Goal: Task Accomplishment & Management: Manage account settings

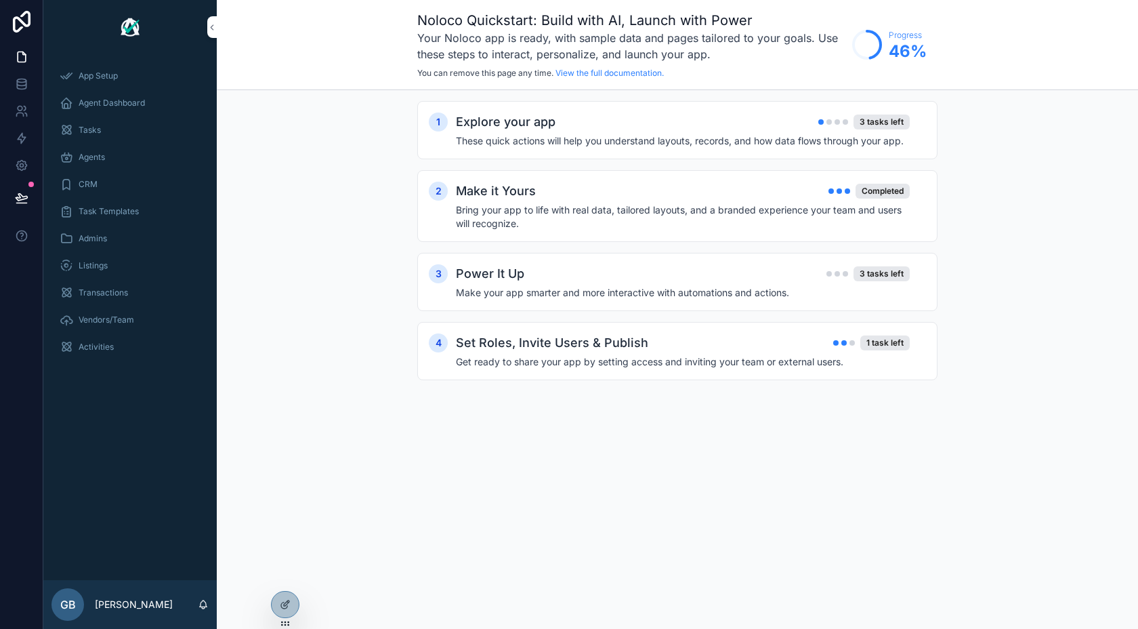
click at [138, 100] on span "Agent Dashboard" at bounding box center [112, 103] width 66 height 11
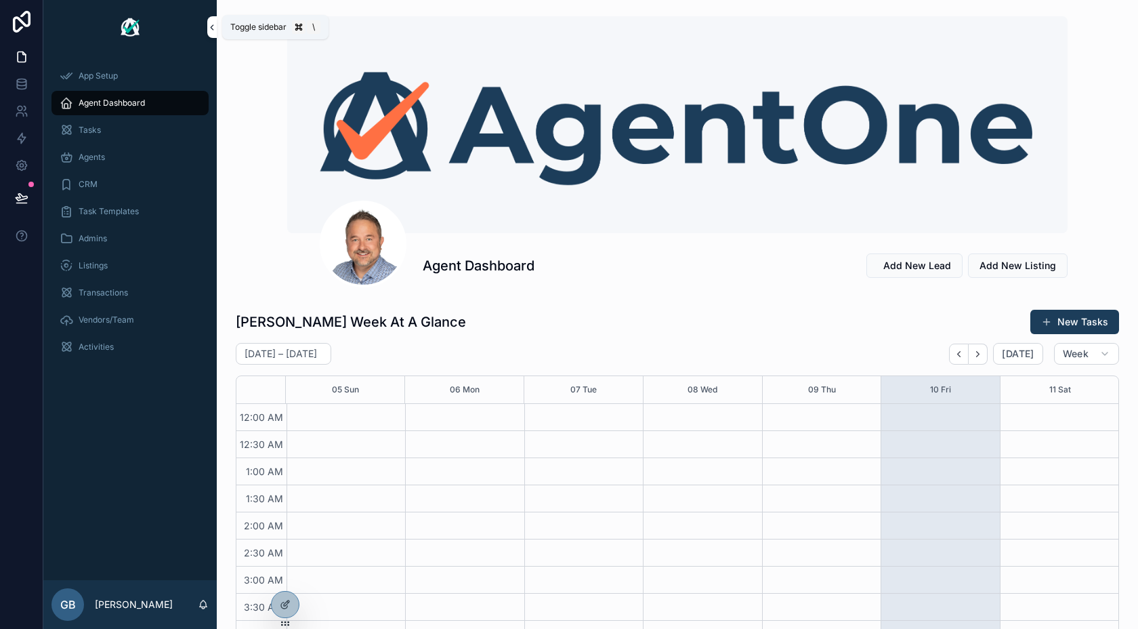
click at [211, 28] on icon "scrollable content" at bounding box center [211, 27] width 9 height 10
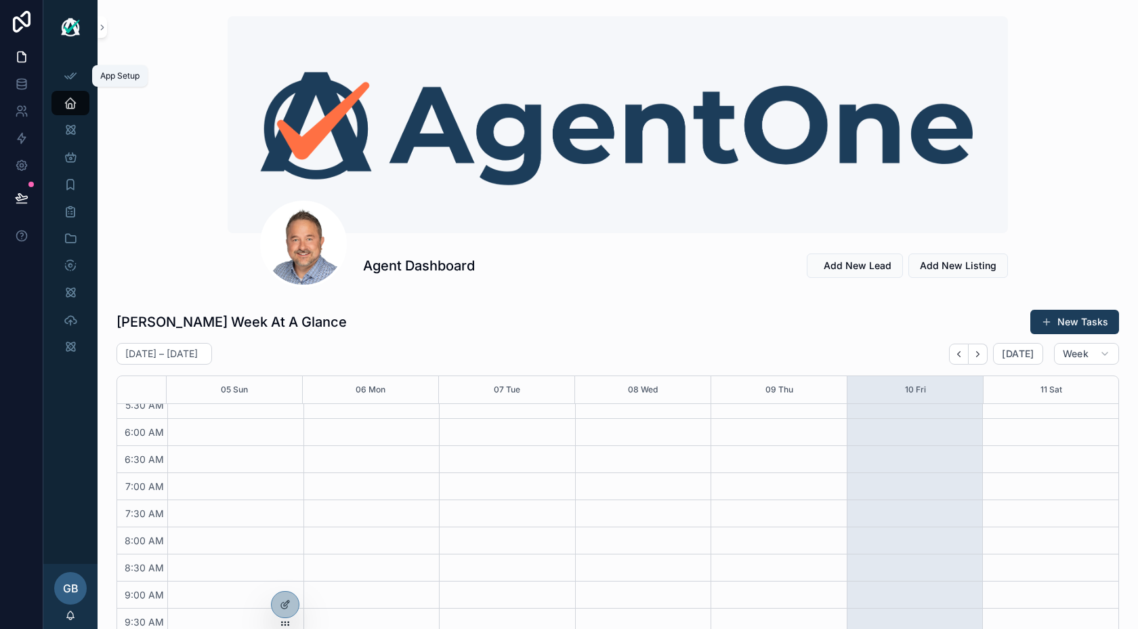
click at [79, 73] on div "App Setup" at bounding box center [71, 76] width 22 height 22
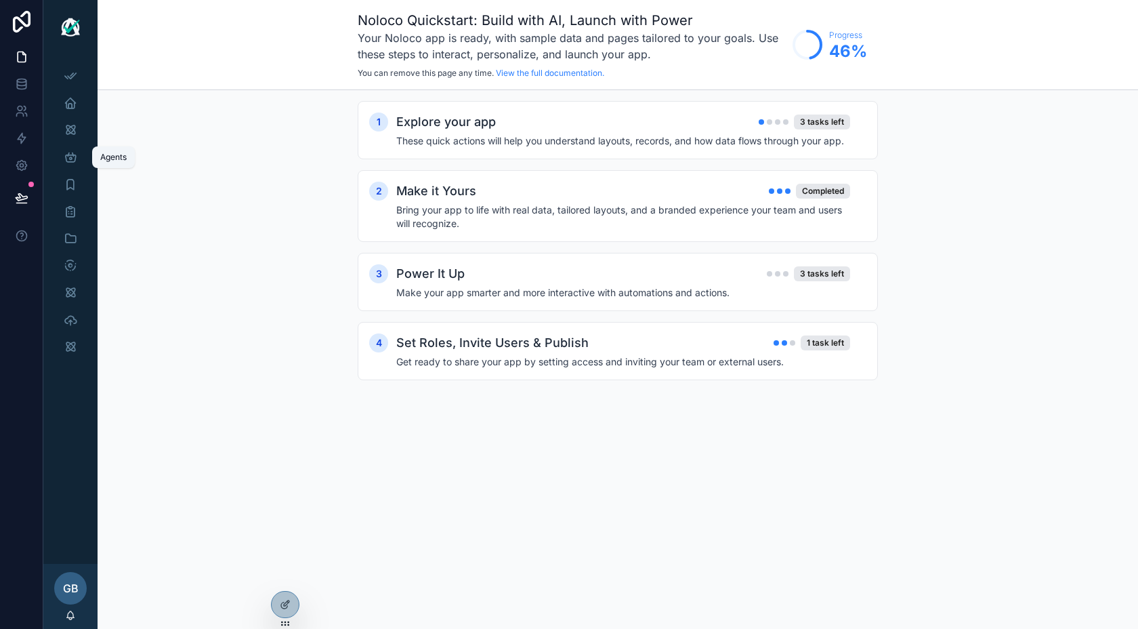
click at [69, 160] on icon "scrollable content" at bounding box center [71, 157] width 14 height 14
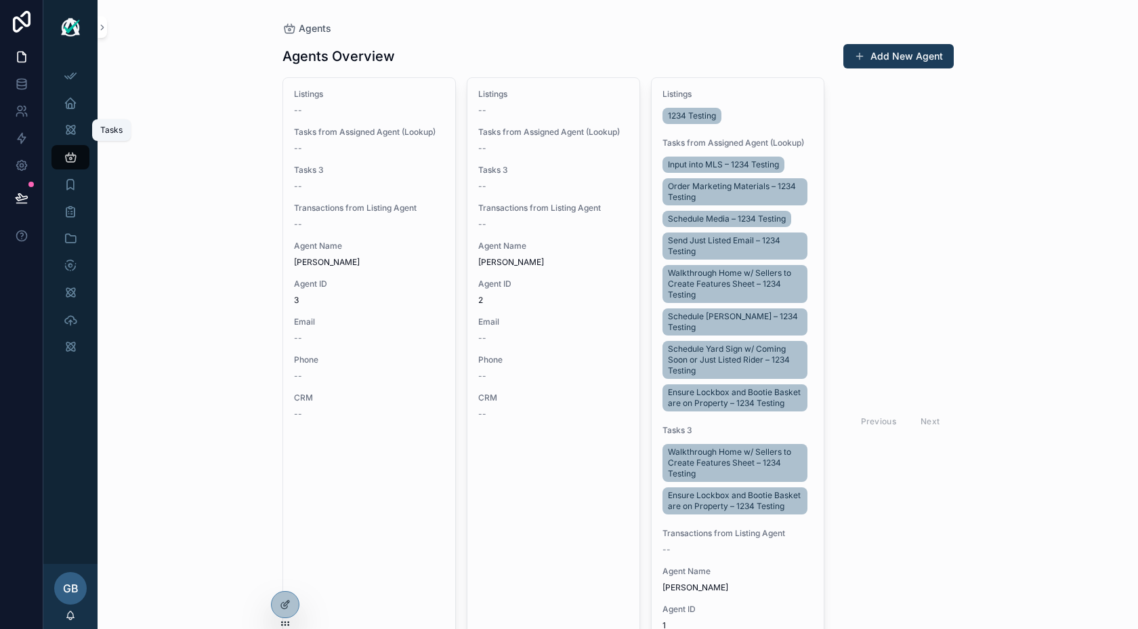
click at [77, 134] on icon "scrollable content" at bounding box center [71, 130] width 14 height 14
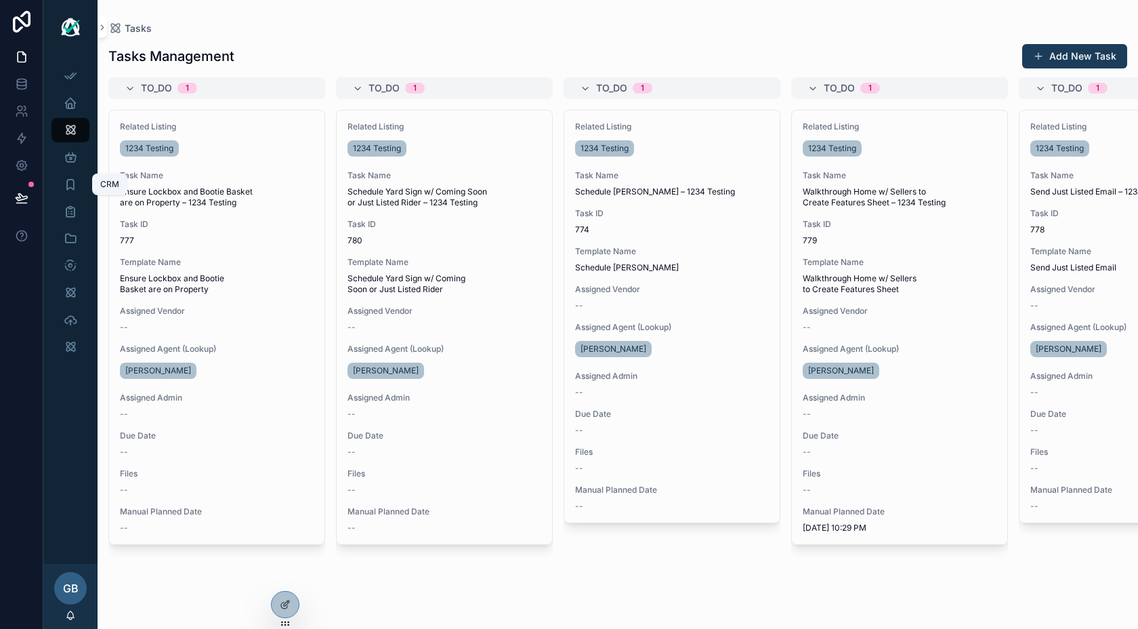
click at [77, 188] on div "CRM" at bounding box center [71, 184] width 22 height 22
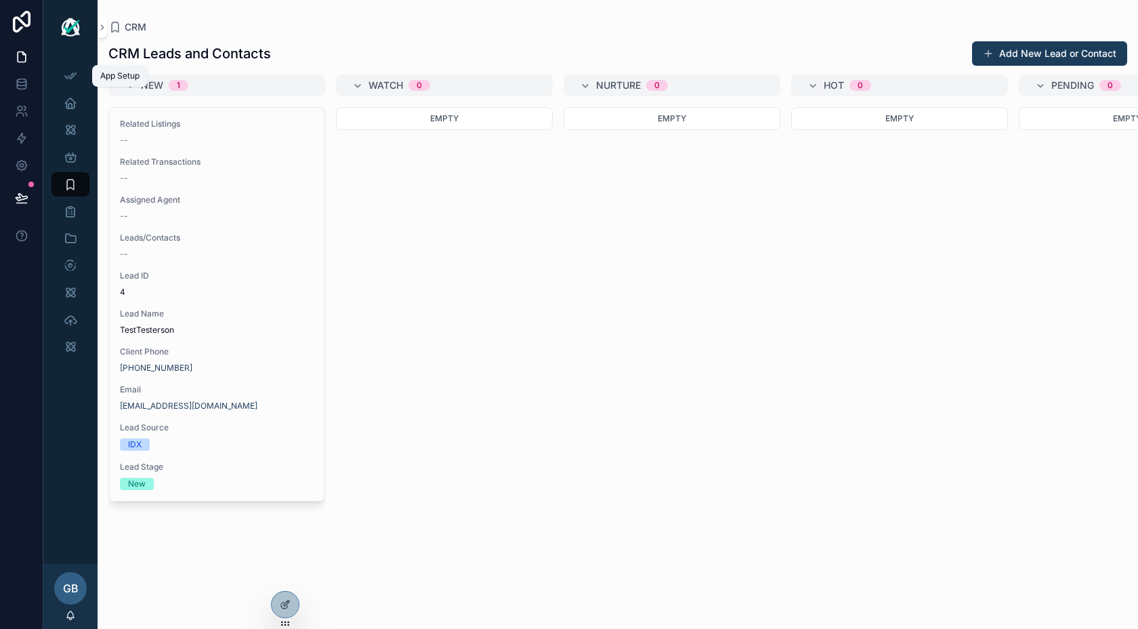
click at [72, 79] on icon "scrollable content" at bounding box center [71, 76] width 14 height 14
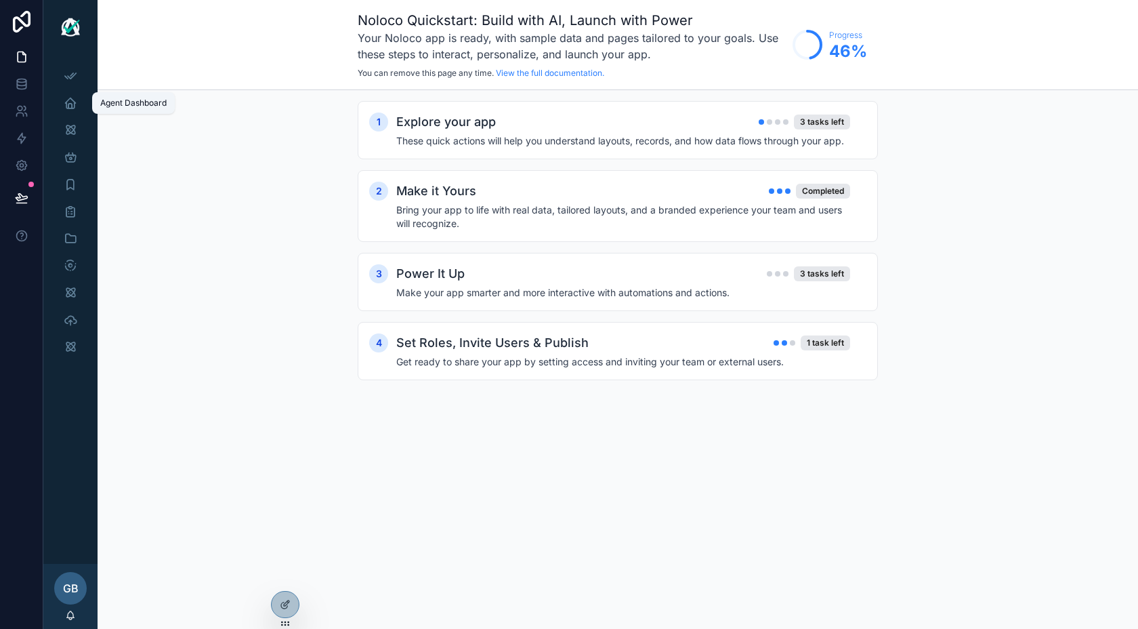
click at [72, 107] on icon "scrollable content" at bounding box center [71, 103] width 14 height 14
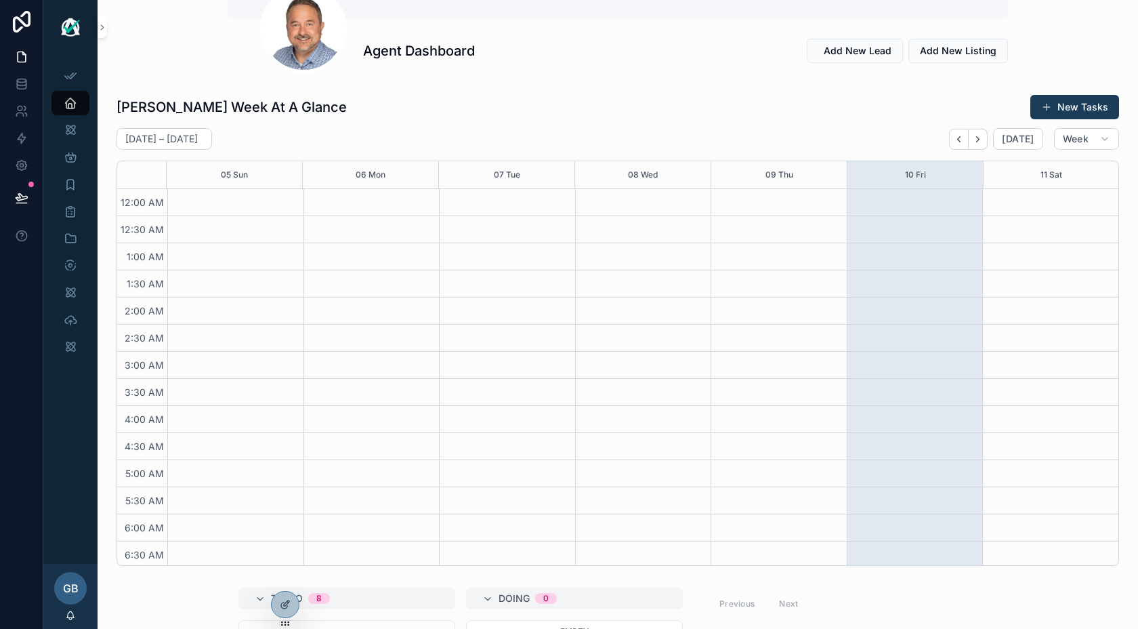
scroll to position [207, 0]
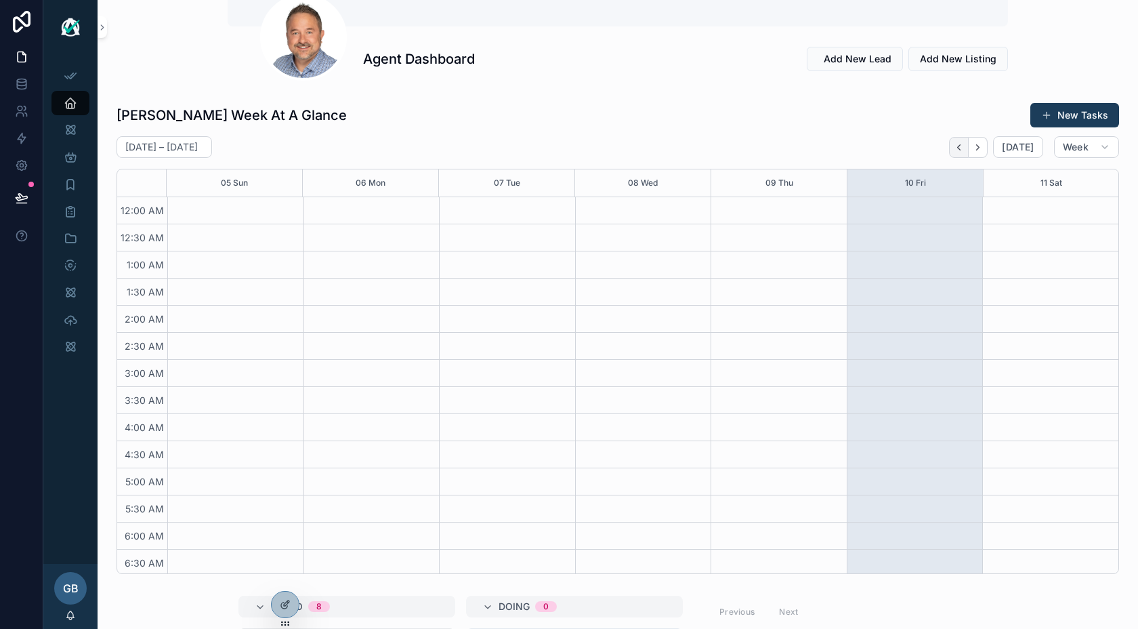
click at [964, 148] on icon "Back" at bounding box center [959, 147] width 10 height 10
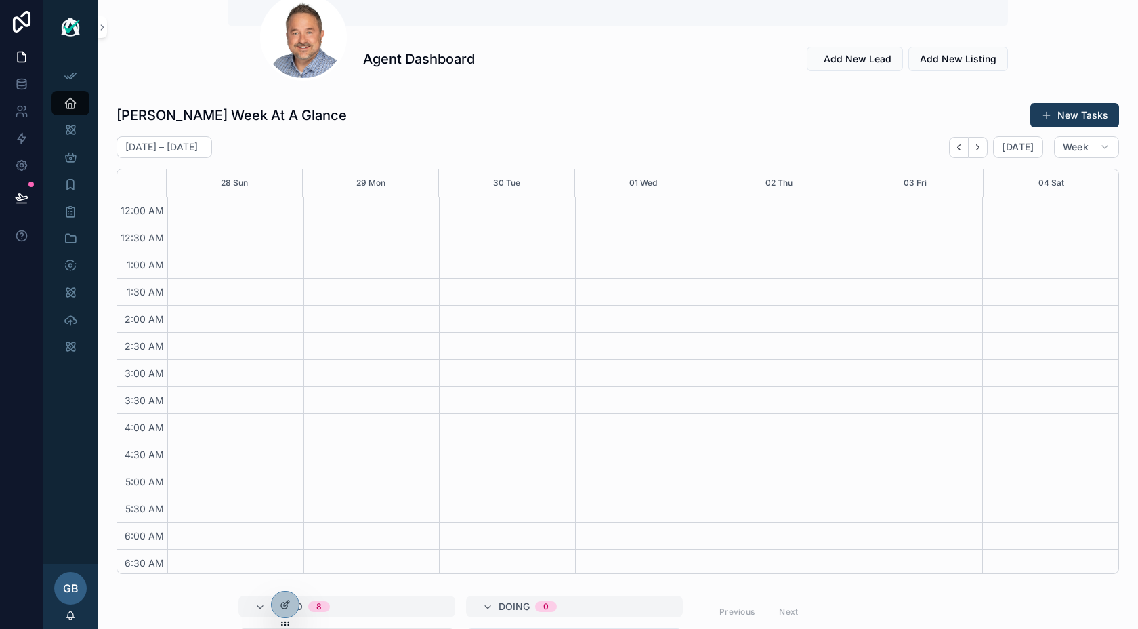
click at [964, 148] on icon "Back" at bounding box center [959, 147] width 10 height 10
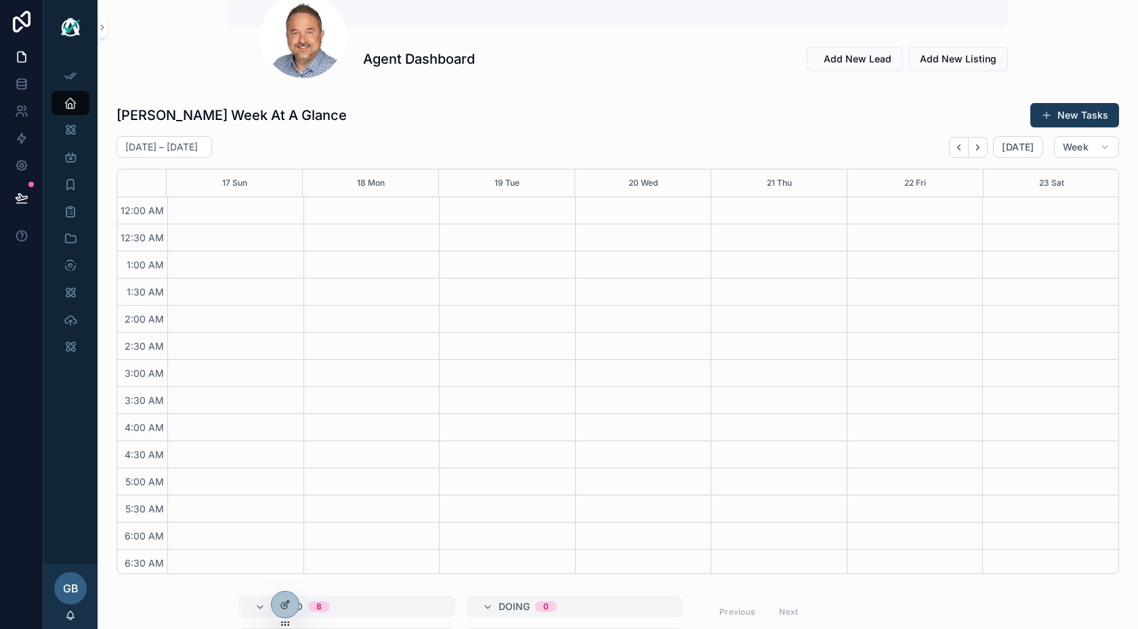
click at [964, 148] on icon "Back" at bounding box center [959, 147] width 10 height 10
click at [963, 148] on icon "Back" at bounding box center [959, 147] width 10 height 10
click at [983, 145] on icon "Next" at bounding box center [978, 147] width 10 height 10
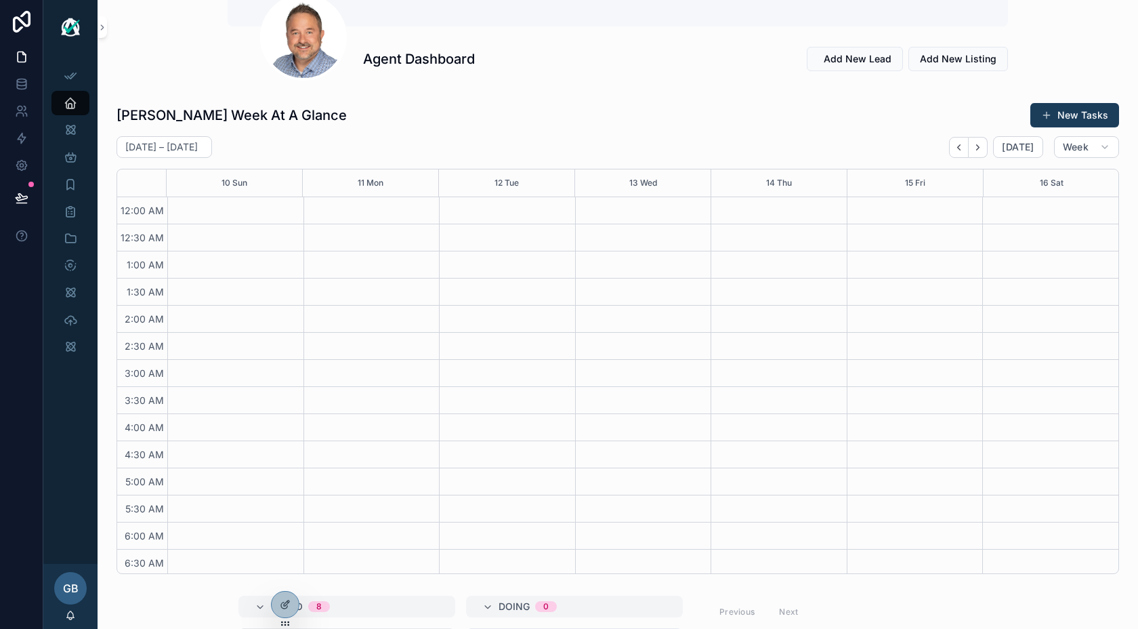
click at [983, 145] on icon "Next" at bounding box center [978, 147] width 10 height 10
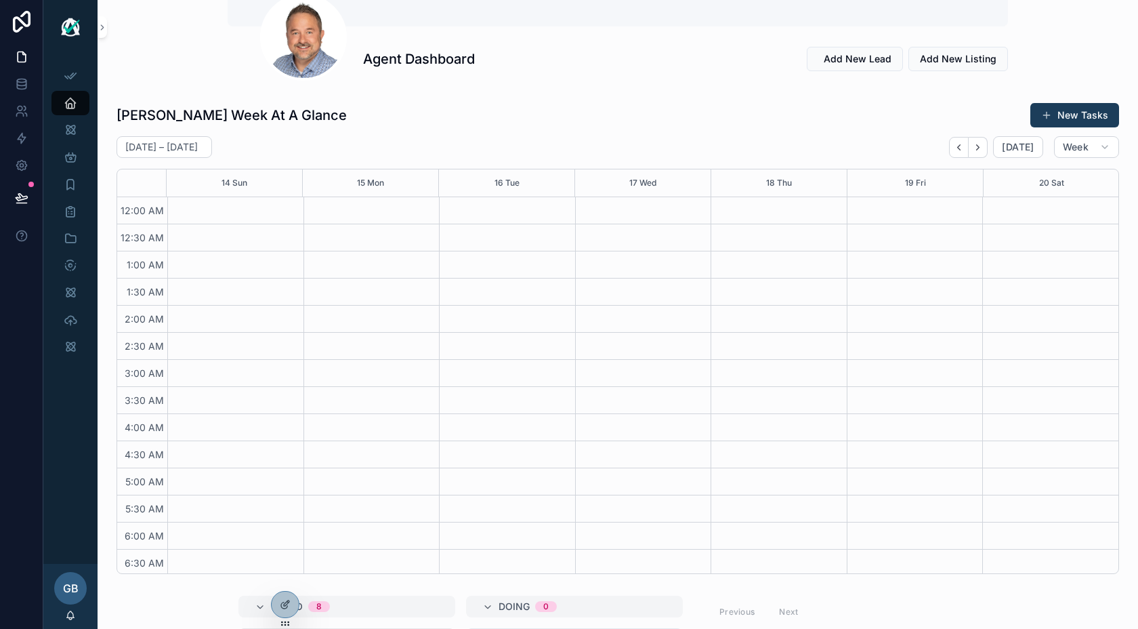
click at [983, 145] on icon "Next" at bounding box center [978, 147] width 10 height 10
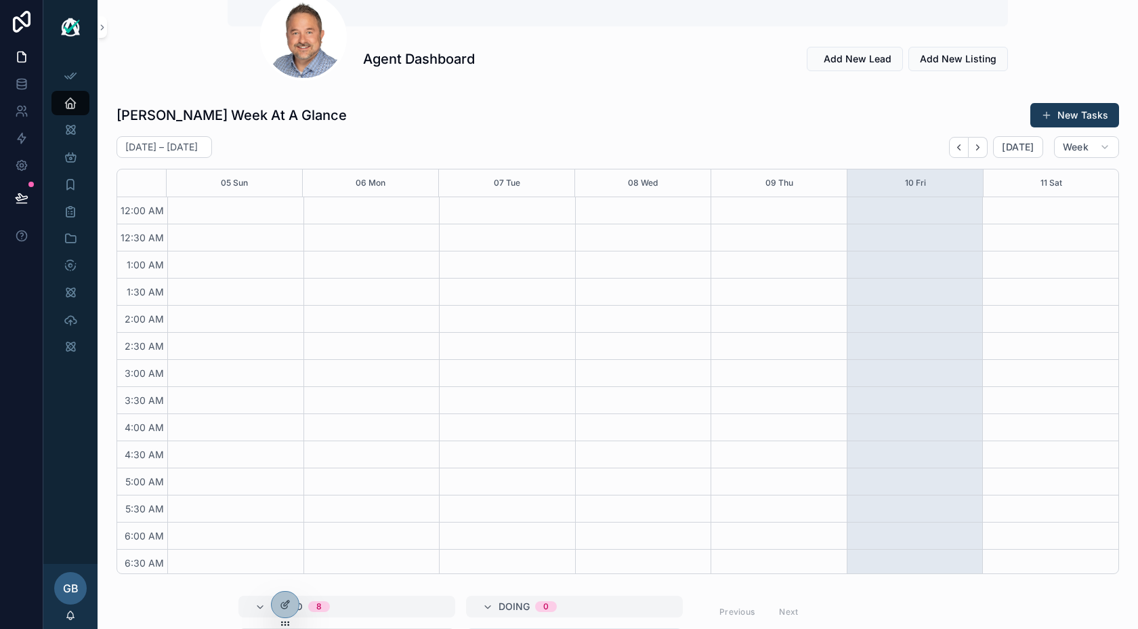
click at [983, 145] on icon "Next" at bounding box center [978, 147] width 10 height 10
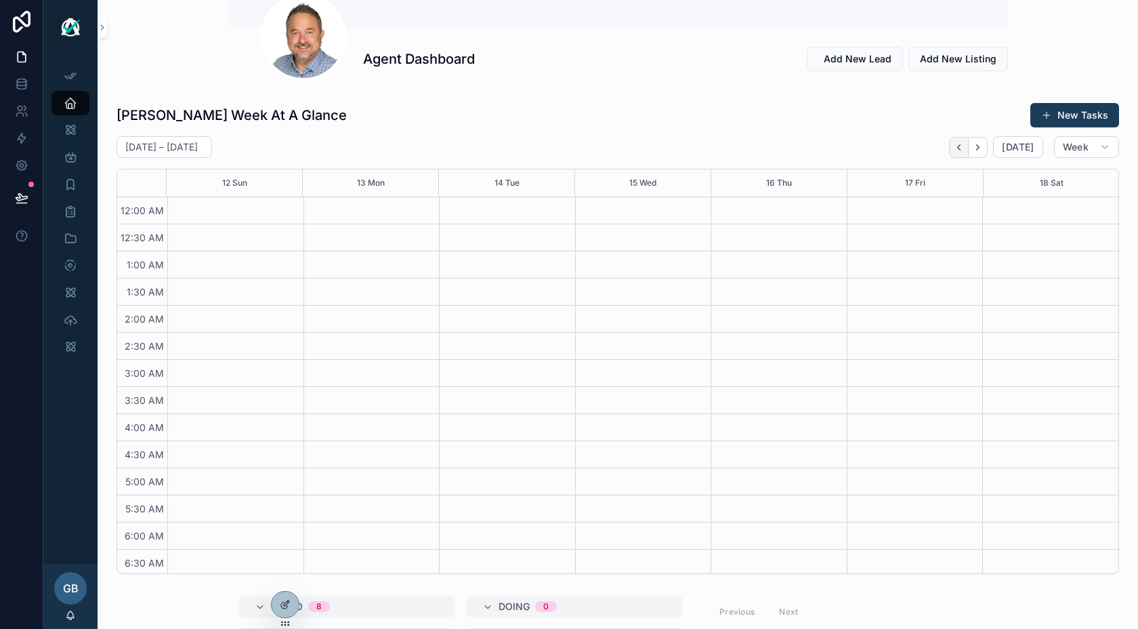
click at [964, 142] on icon "Back" at bounding box center [959, 147] width 10 height 10
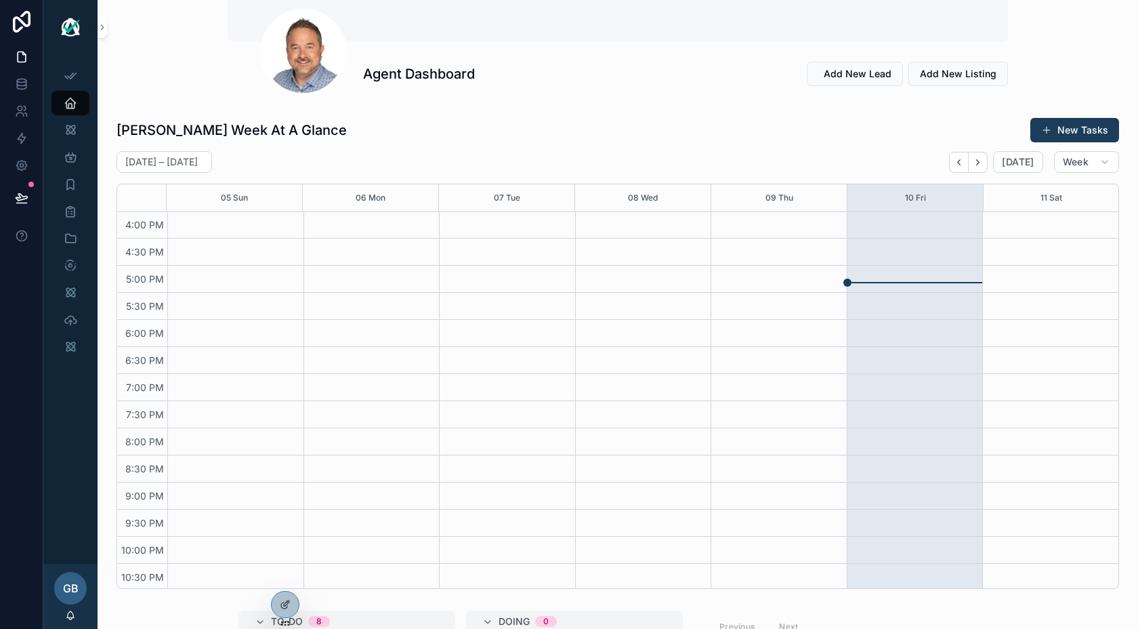
scroll to position [862, 0]
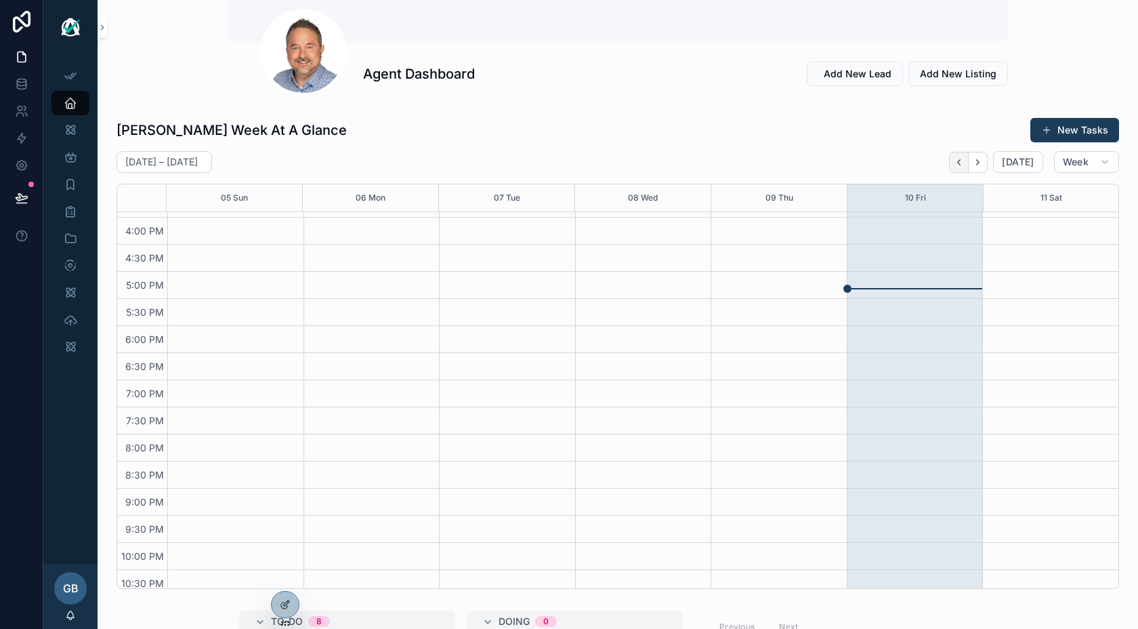
click at [961, 161] on icon "Back" at bounding box center [959, 161] width 3 height 5
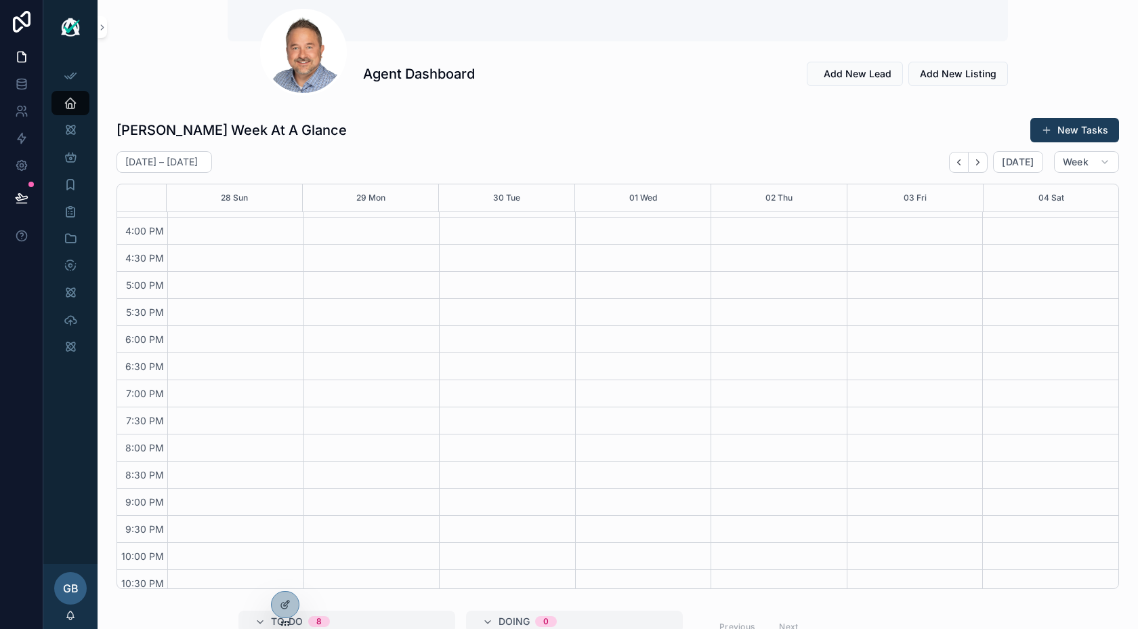
click at [961, 161] on icon "Back" at bounding box center [959, 161] width 3 height 5
click at [961, 160] on icon "Back" at bounding box center [959, 162] width 10 height 10
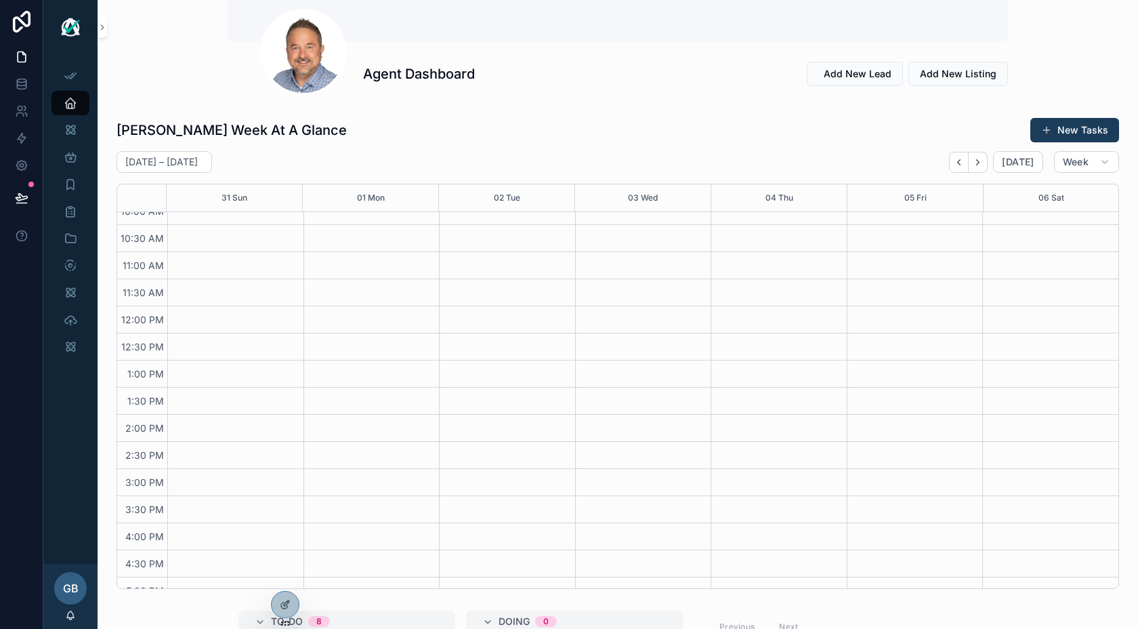
click at [961, 160] on icon "Back" at bounding box center [959, 162] width 10 height 10
click at [983, 161] on icon "Next" at bounding box center [978, 162] width 10 height 10
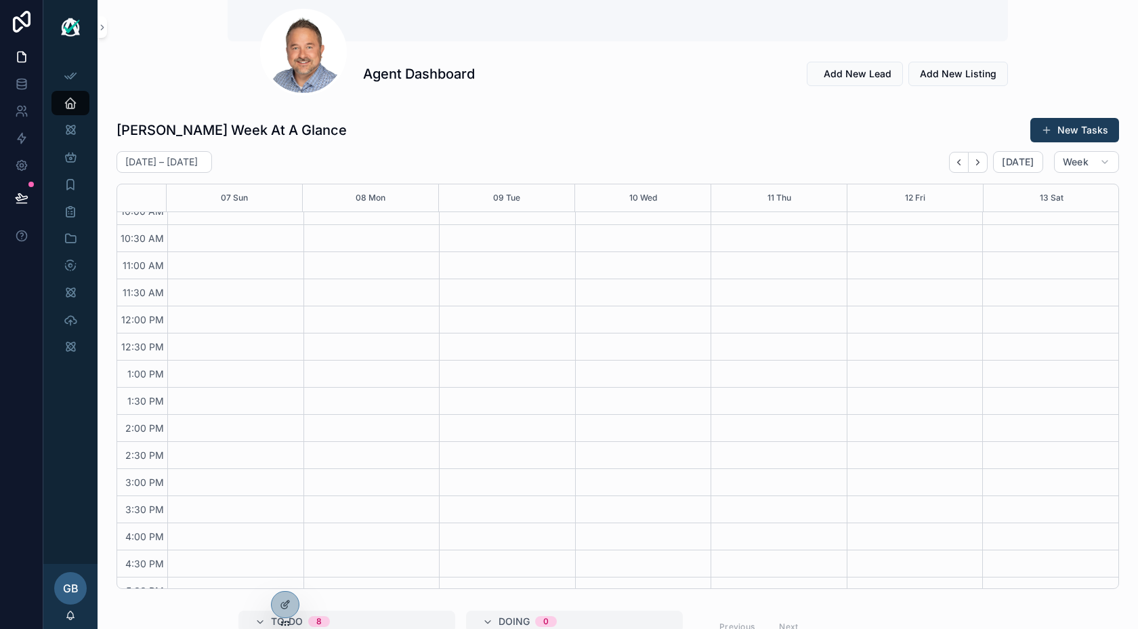
click at [983, 161] on icon "Next" at bounding box center [978, 162] width 10 height 10
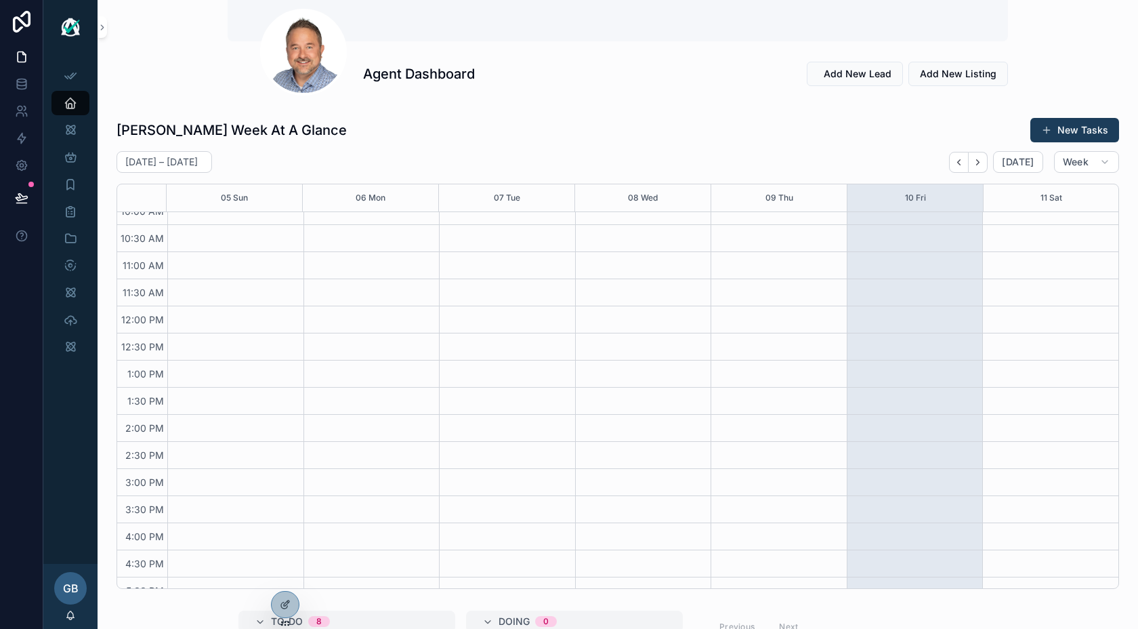
click at [983, 161] on icon "Next" at bounding box center [978, 162] width 10 height 10
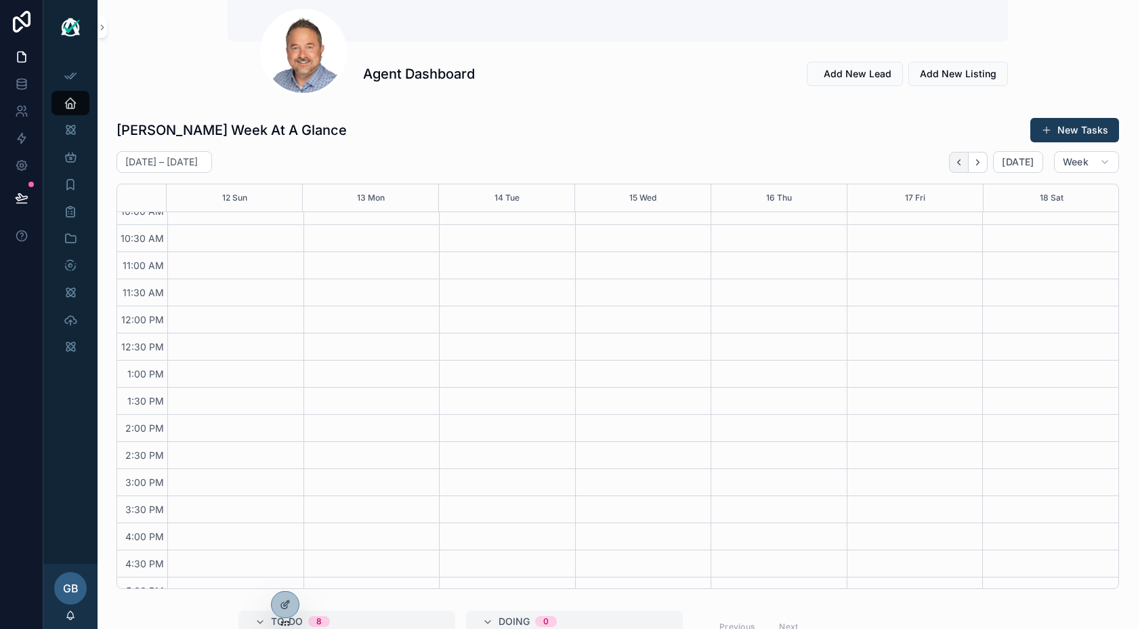
click at [964, 160] on icon "Back" at bounding box center [959, 162] width 10 height 10
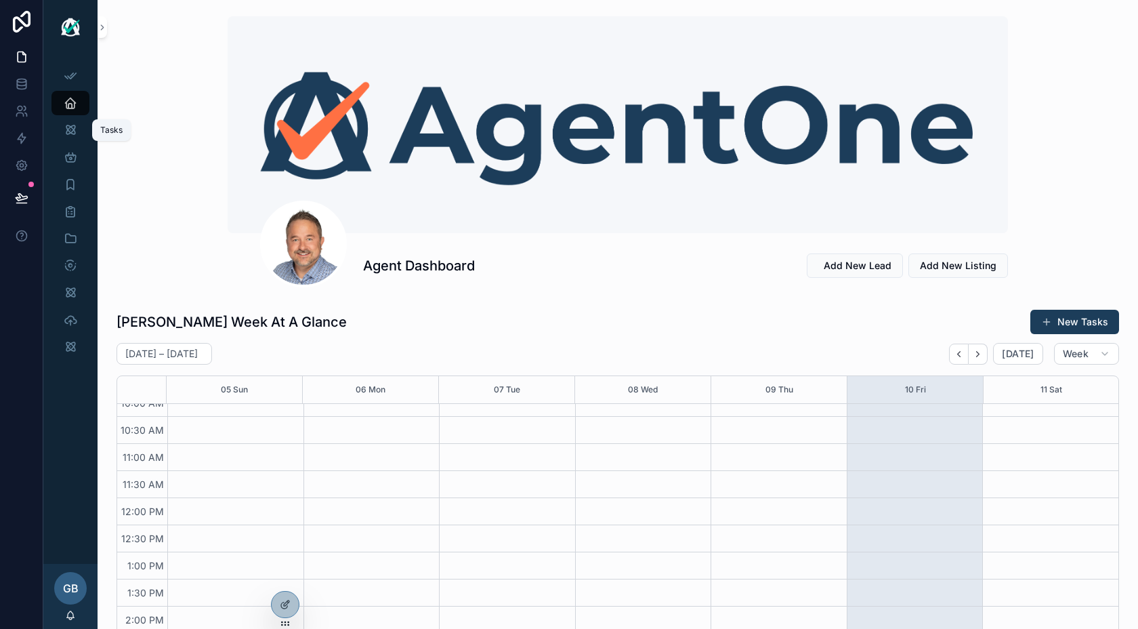
click at [75, 133] on icon "scrollable content" at bounding box center [71, 130] width 14 height 14
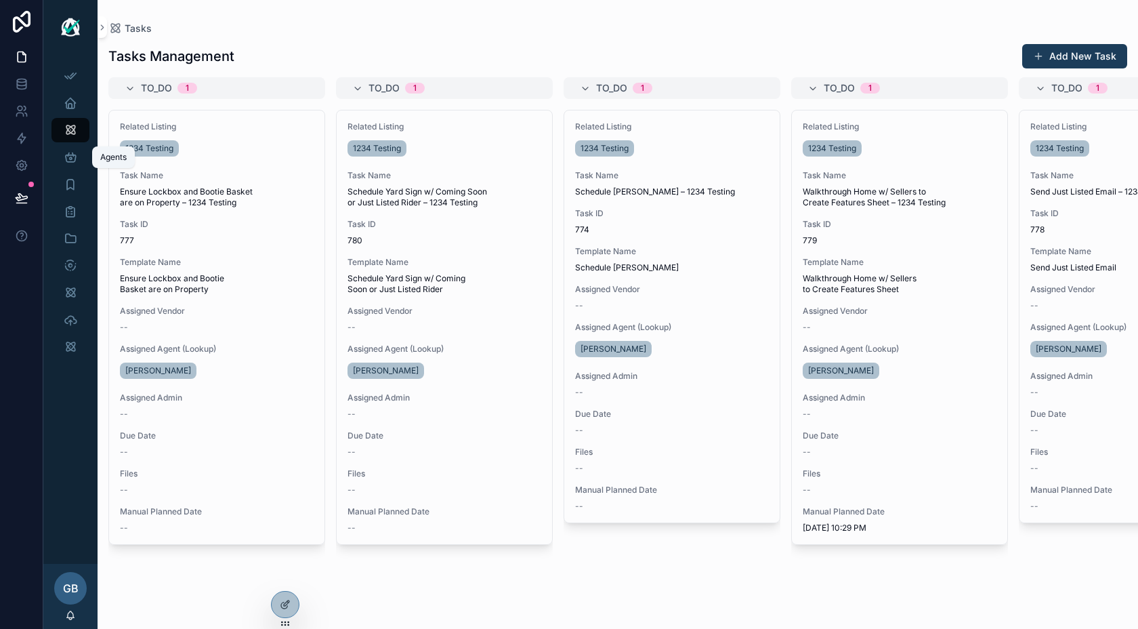
click at [77, 159] on icon "scrollable content" at bounding box center [71, 157] width 14 height 14
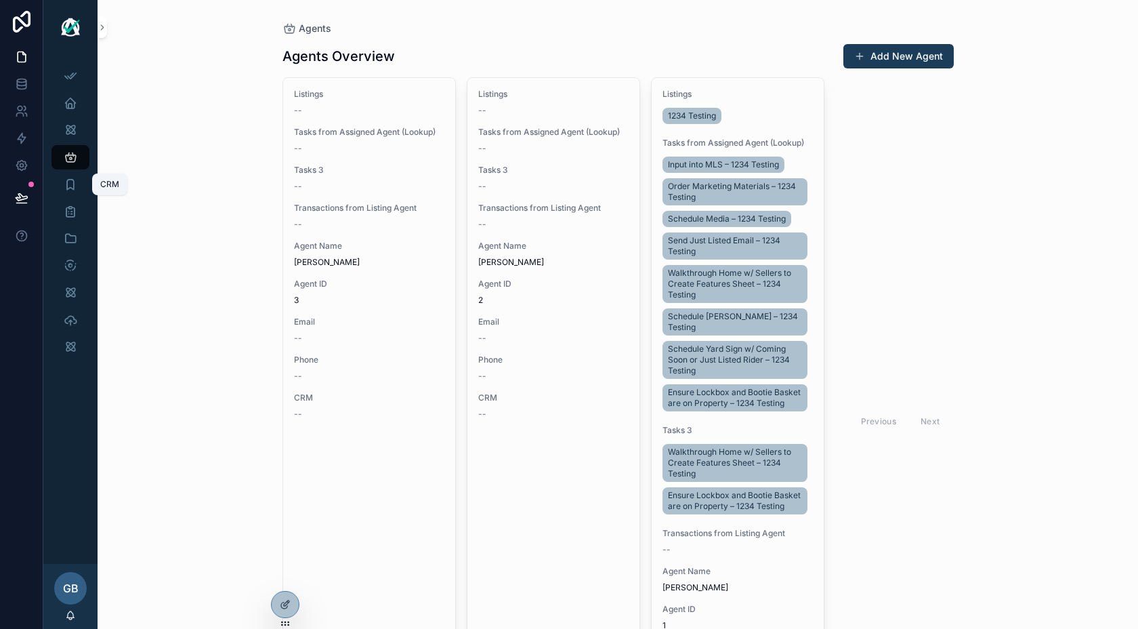
click at [70, 187] on icon "scrollable content" at bounding box center [71, 185] width 14 height 14
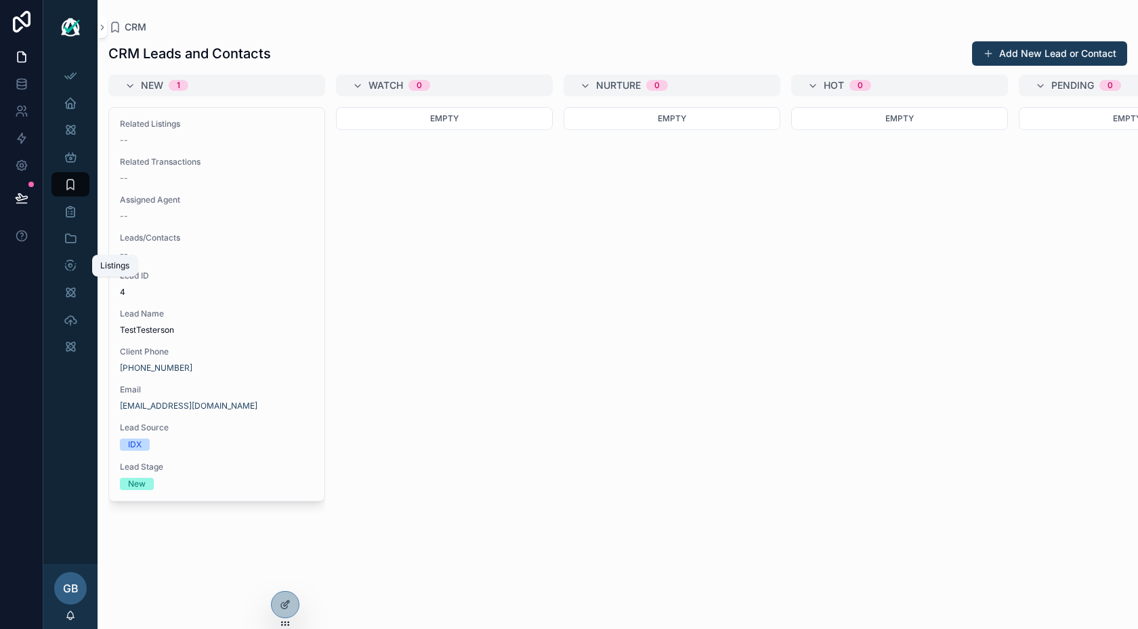
click at [70, 270] on icon "scrollable content" at bounding box center [71, 266] width 14 height 14
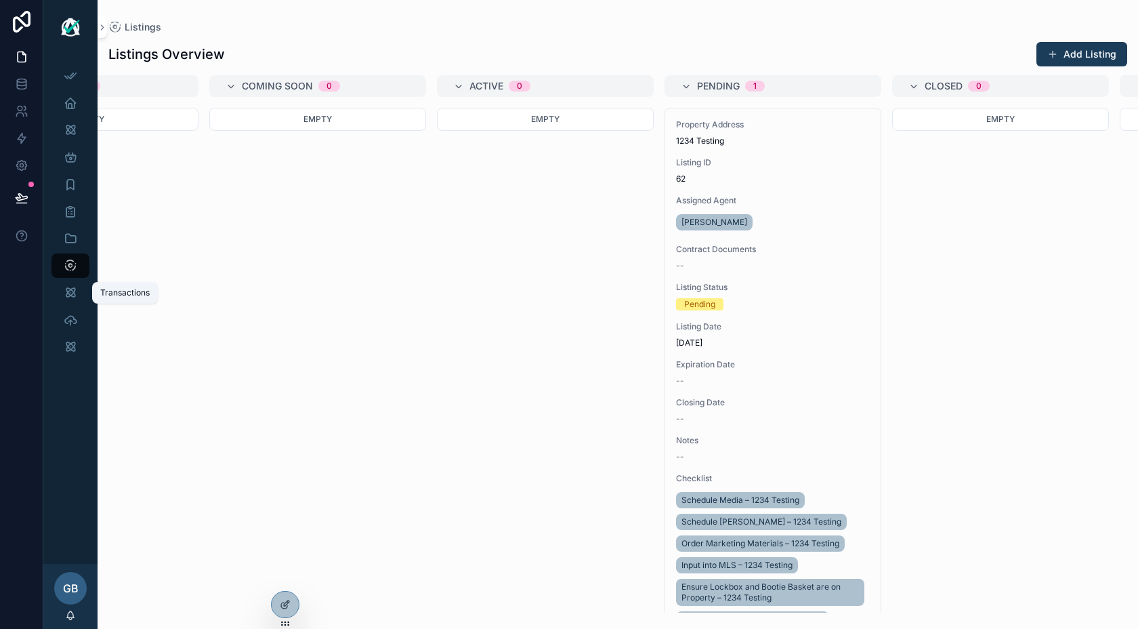
click at [68, 295] on icon "scrollable content" at bounding box center [71, 293] width 14 height 14
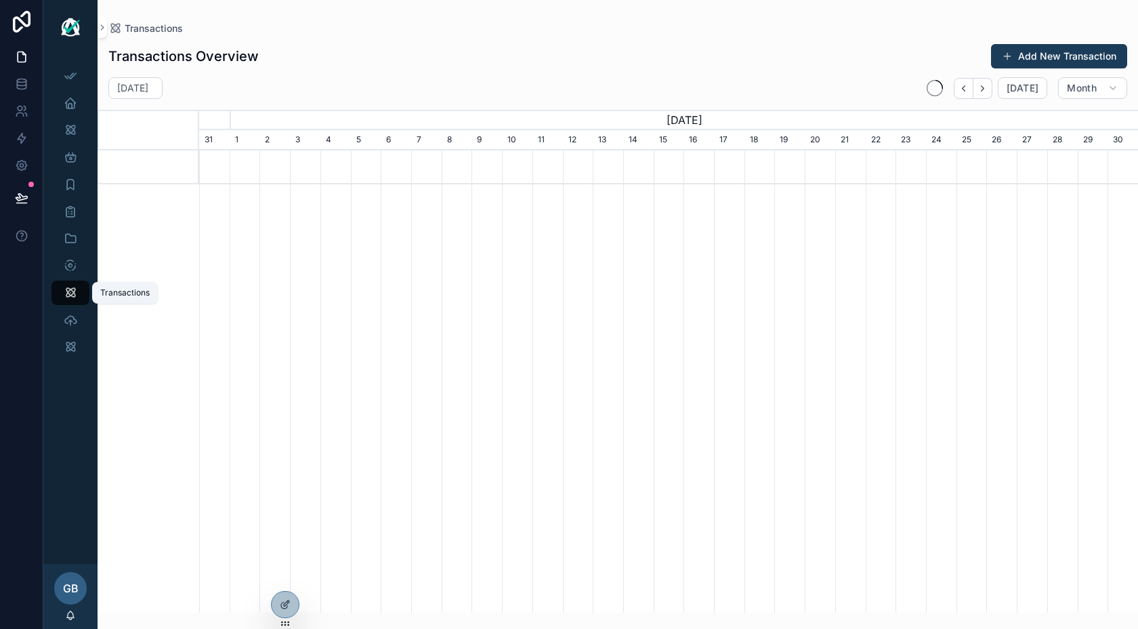
scroll to position [0, 939]
click at [66, 271] on icon "scrollable content" at bounding box center [71, 266] width 14 height 14
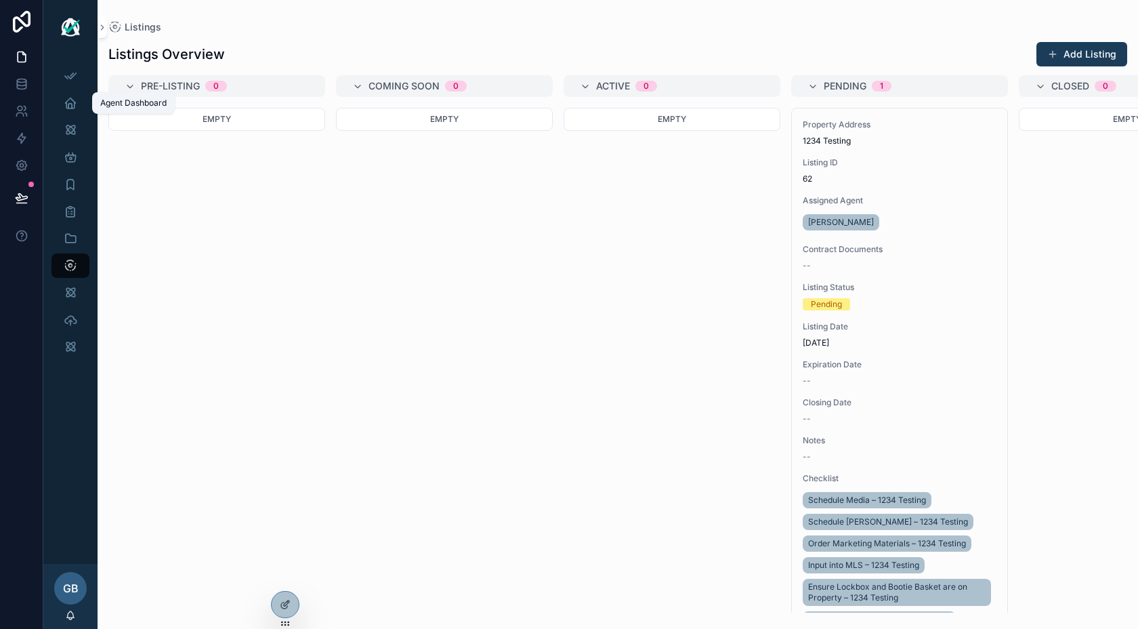
click at [72, 104] on icon "scrollable content" at bounding box center [71, 103] width 14 height 14
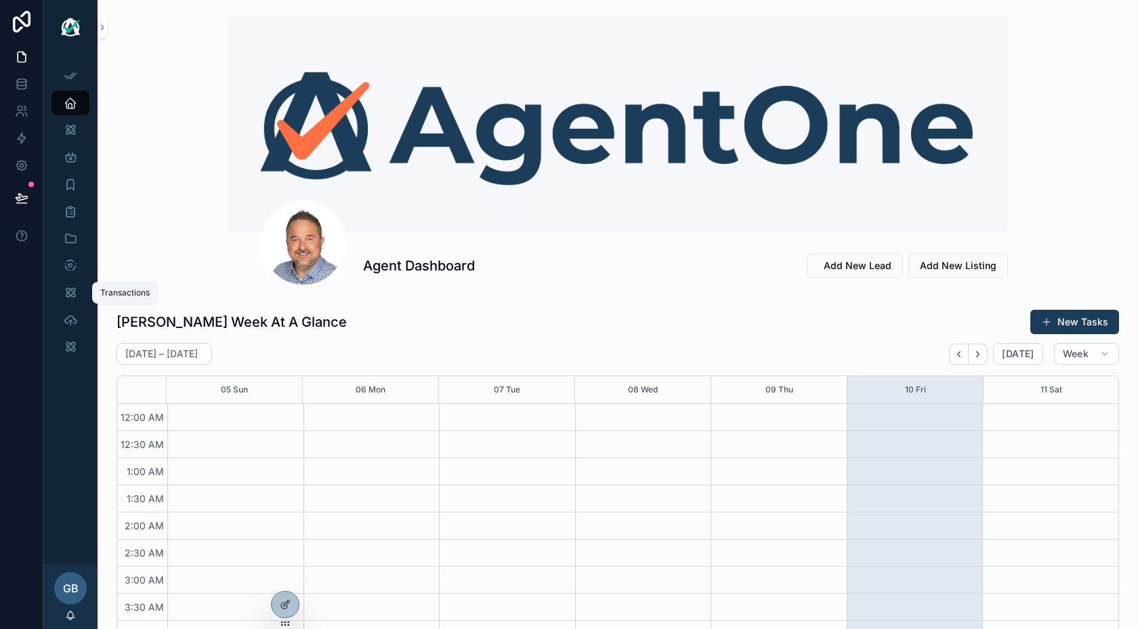
click at [75, 286] on icon "scrollable content" at bounding box center [71, 293] width 14 height 14
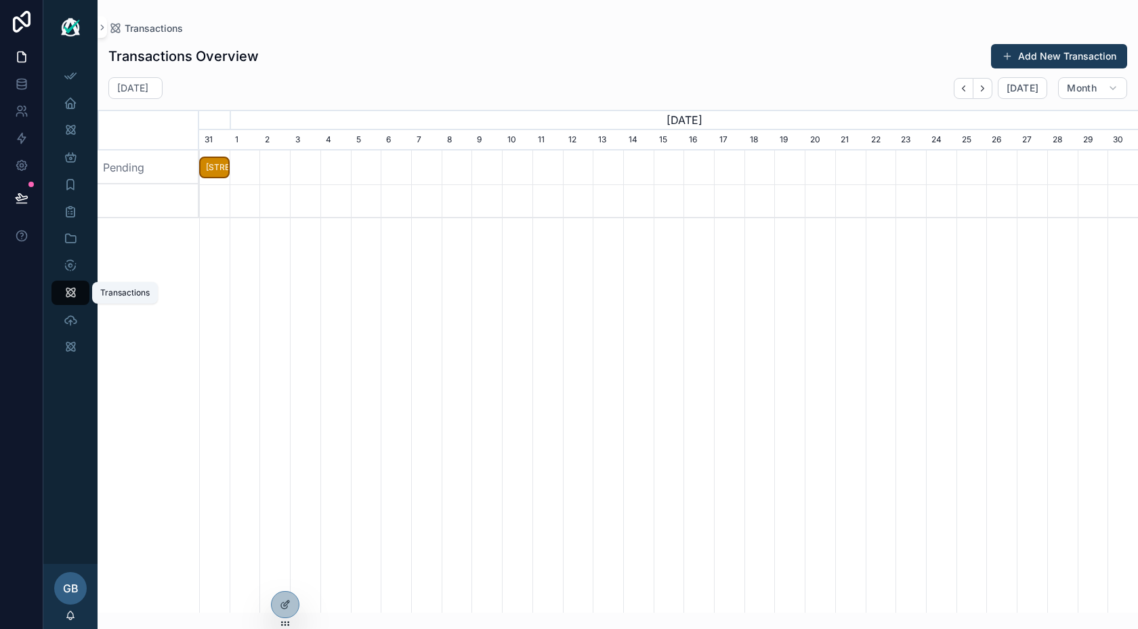
scroll to position [0, 939]
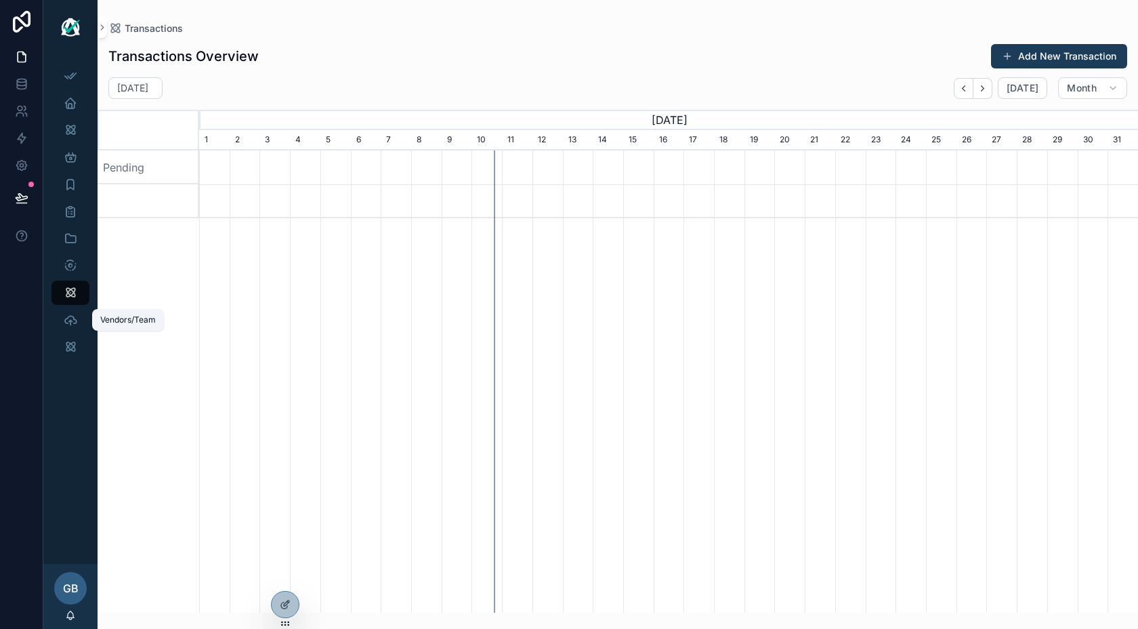
click at [66, 320] on icon "scrollable content" at bounding box center [71, 320] width 14 height 14
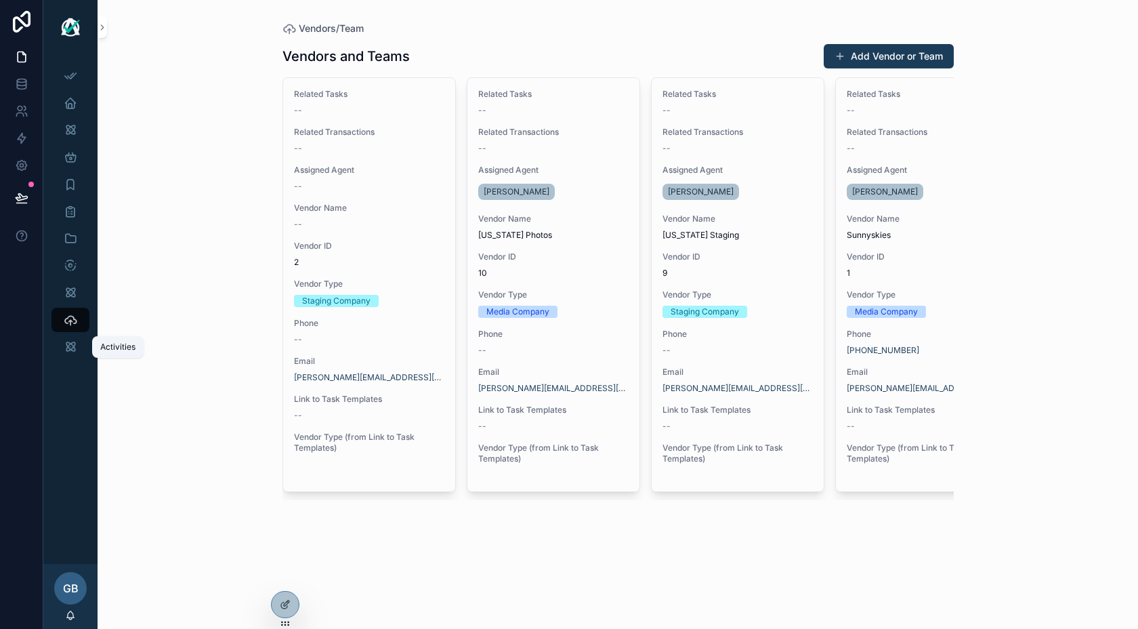
click at [72, 350] on icon "scrollable content" at bounding box center [71, 347] width 14 height 14
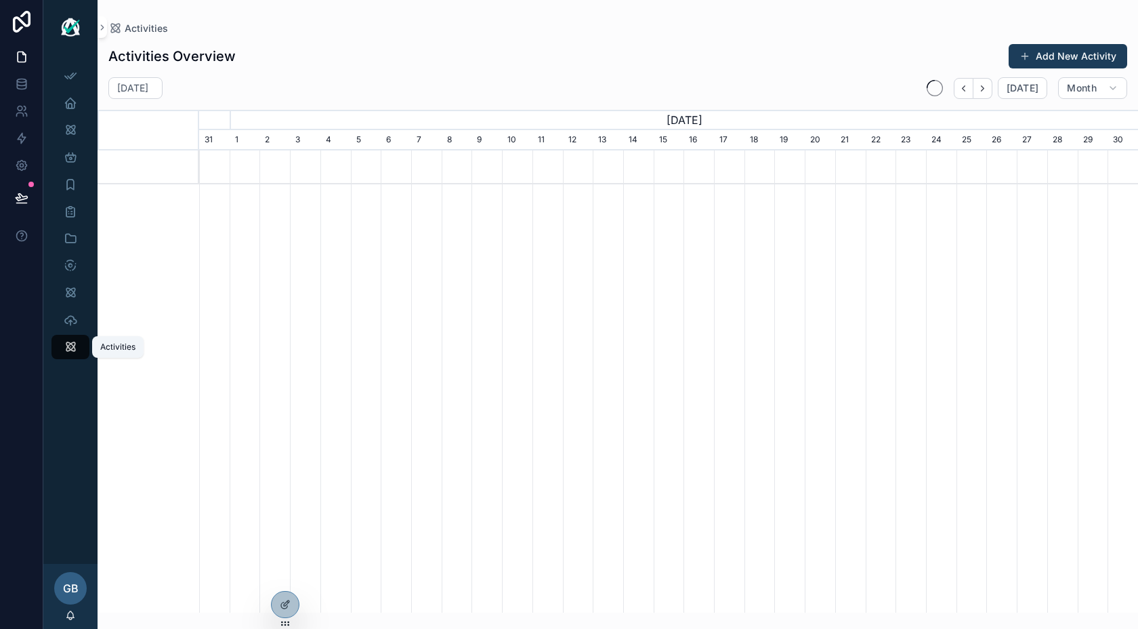
scroll to position [0, 939]
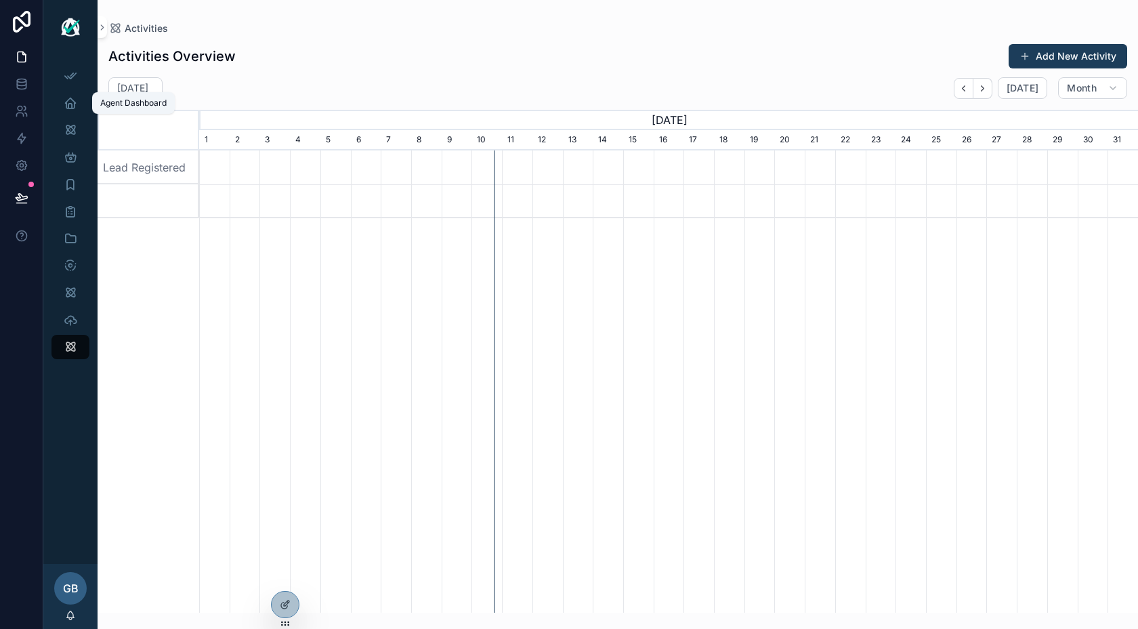
click at [66, 101] on icon "scrollable content" at bounding box center [71, 103] width 14 height 14
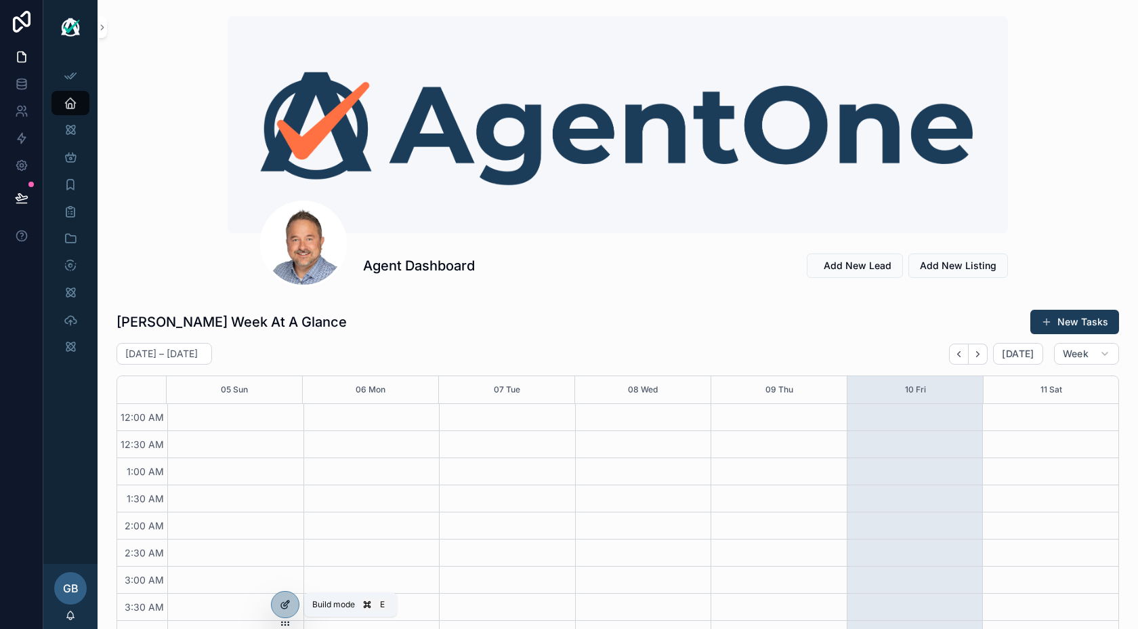
click at [286, 606] on icon at bounding box center [285, 604] width 11 height 11
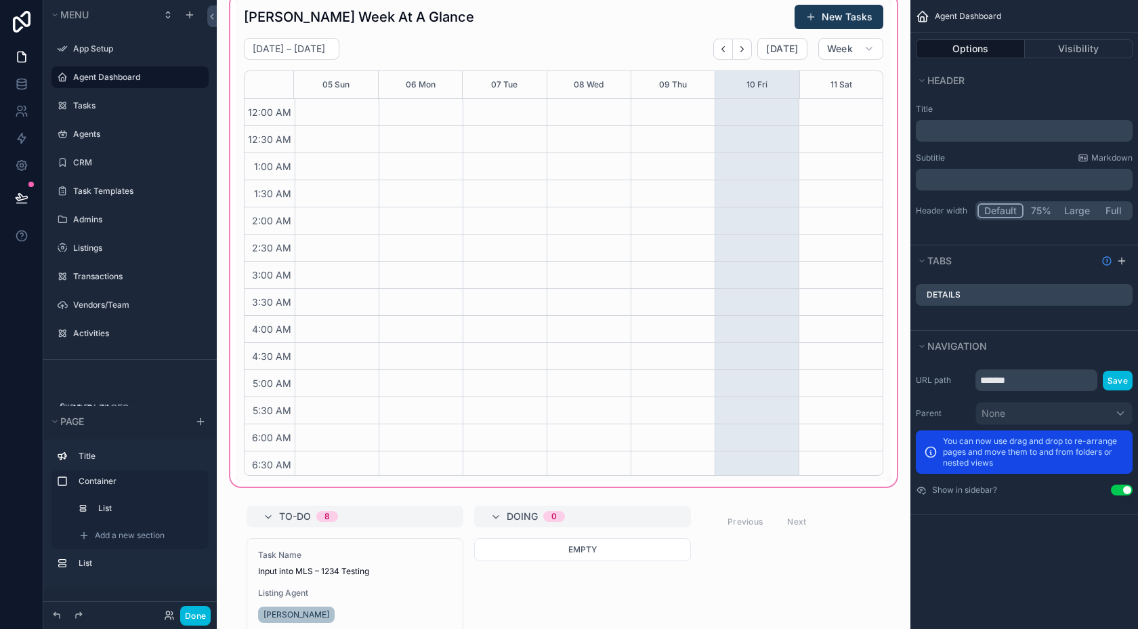
scroll to position [172, 0]
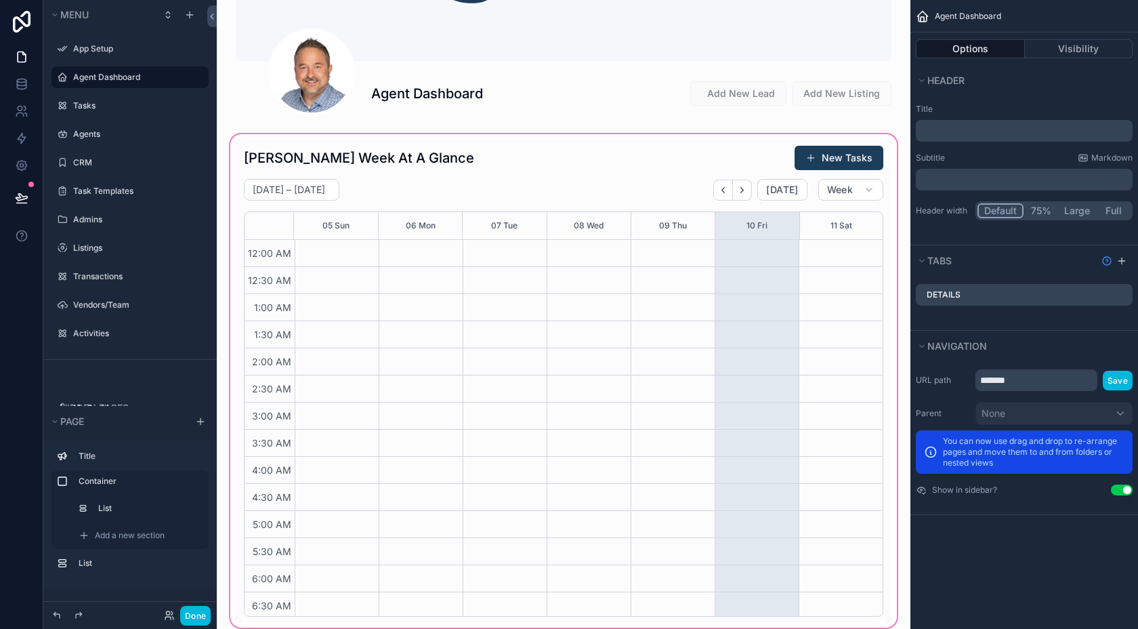
click at [524, 156] on div "scrollable content" at bounding box center [564, 380] width 672 height 499
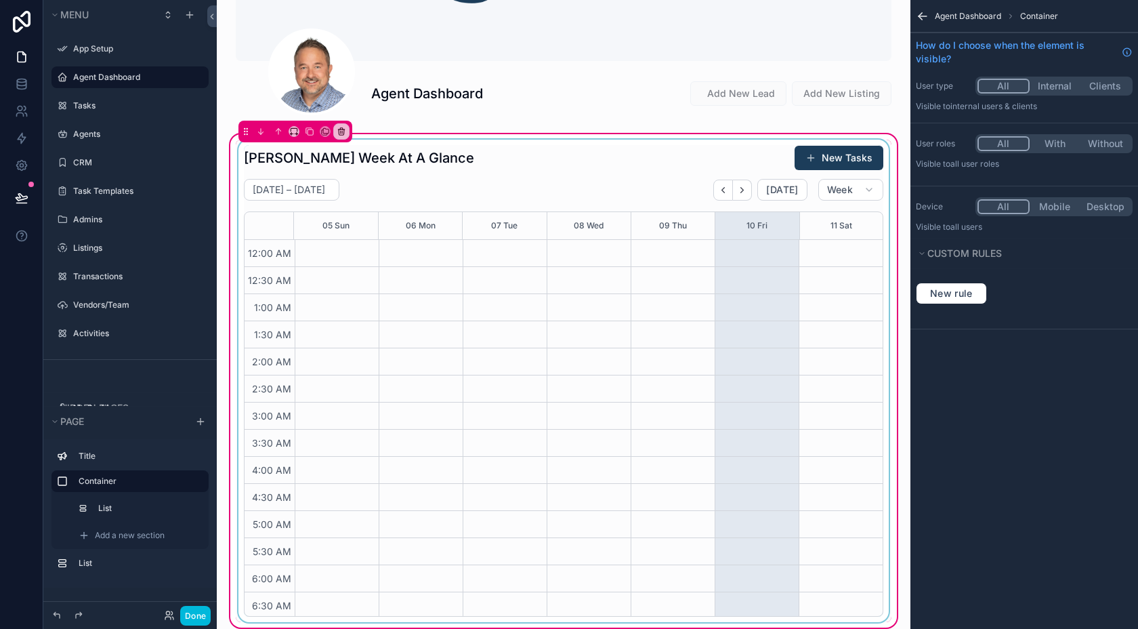
click at [497, 150] on div "scrollable content" at bounding box center [564, 381] width 656 height 482
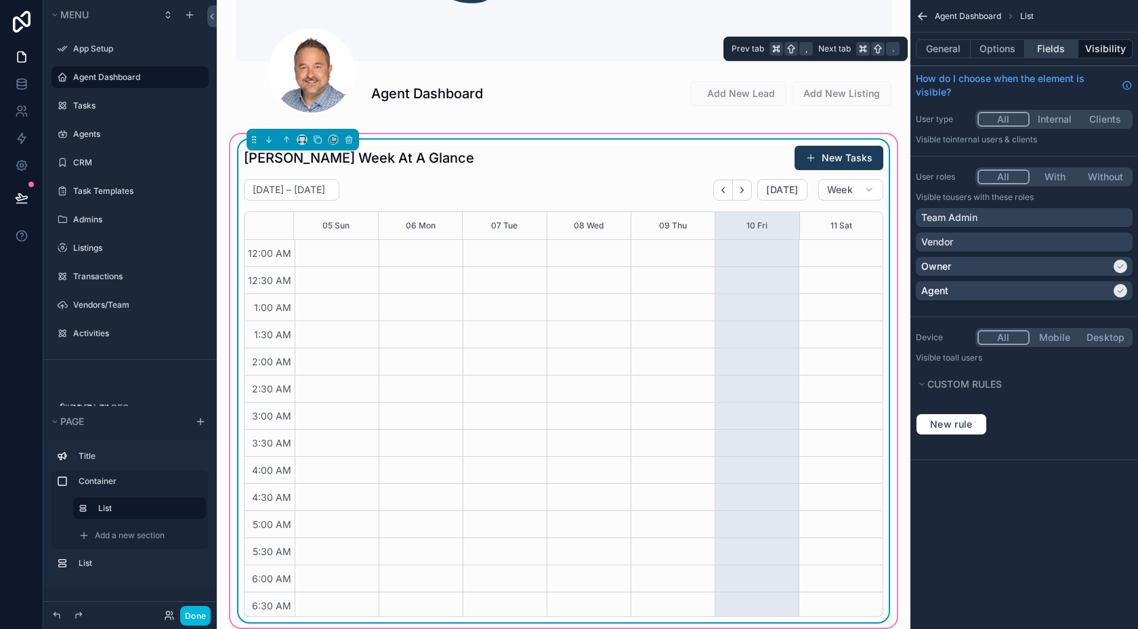
click at [1055, 47] on button "Fields" at bounding box center [1052, 48] width 54 height 19
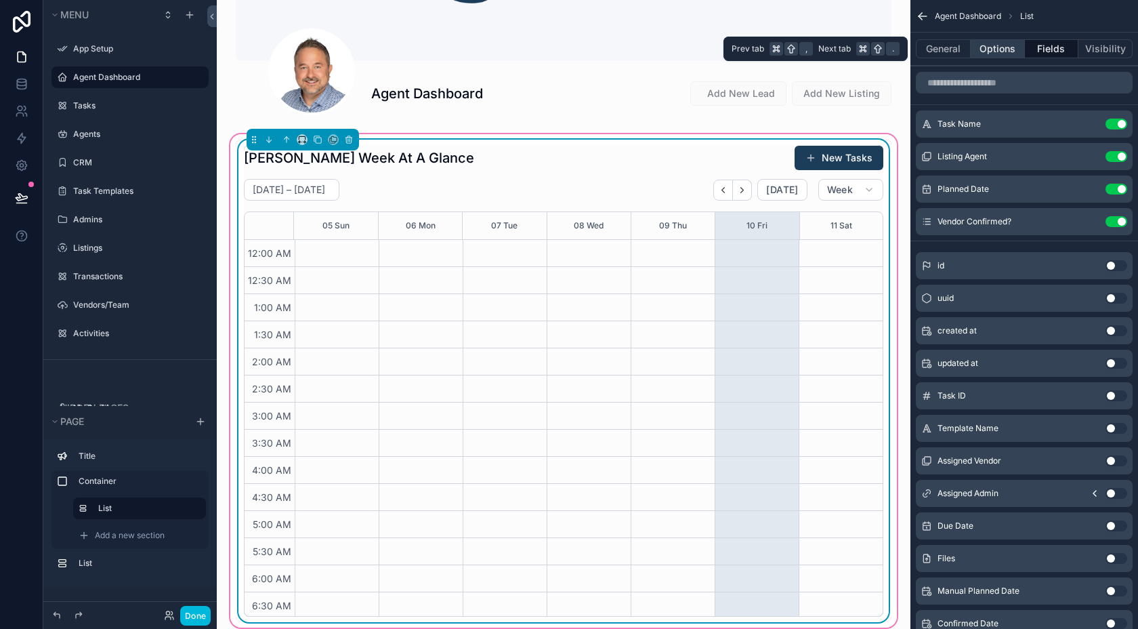
click at [1009, 45] on button "Options" at bounding box center [998, 48] width 54 height 19
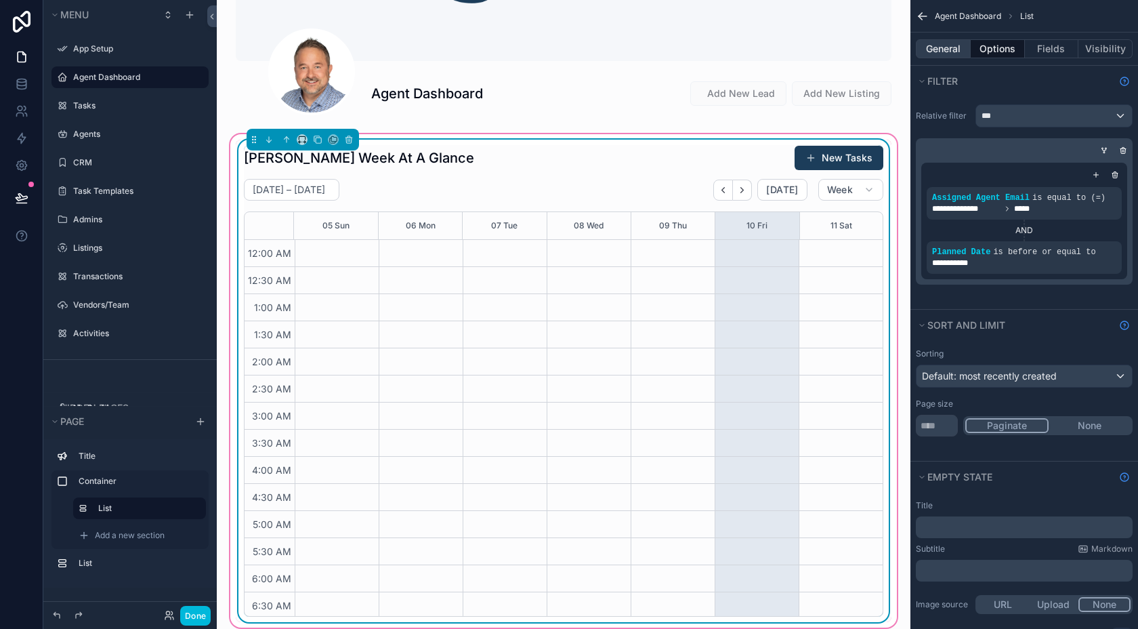
click at [950, 51] on button "General" at bounding box center [943, 48] width 55 height 19
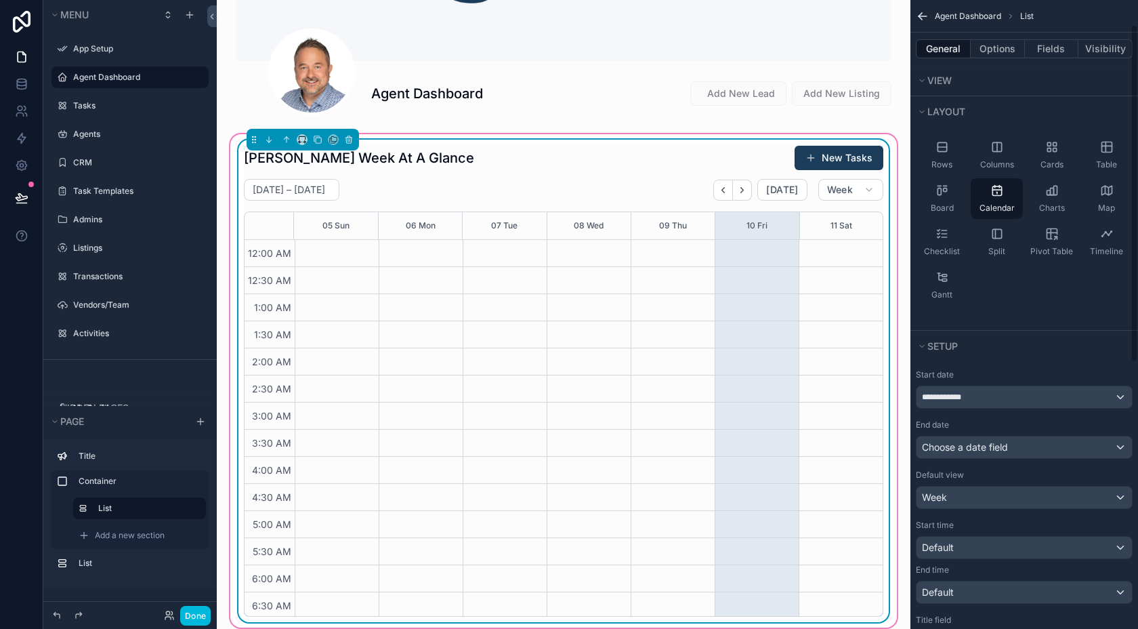
scroll to position [0, 0]
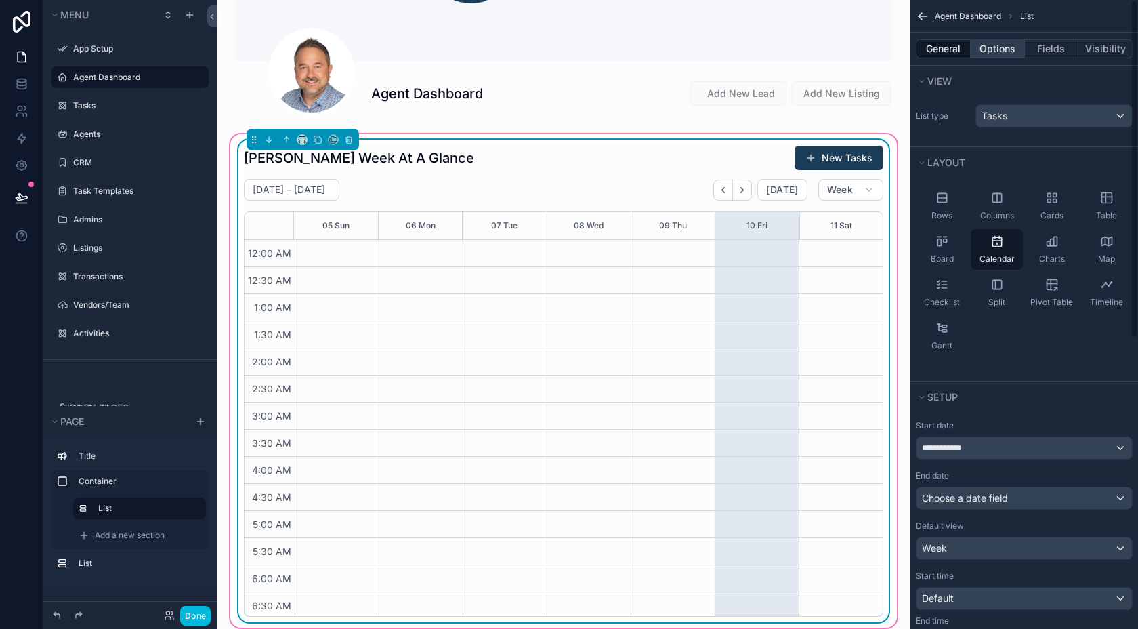
click at [1002, 54] on button "Options" at bounding box center [998, 48] width 54 height 19
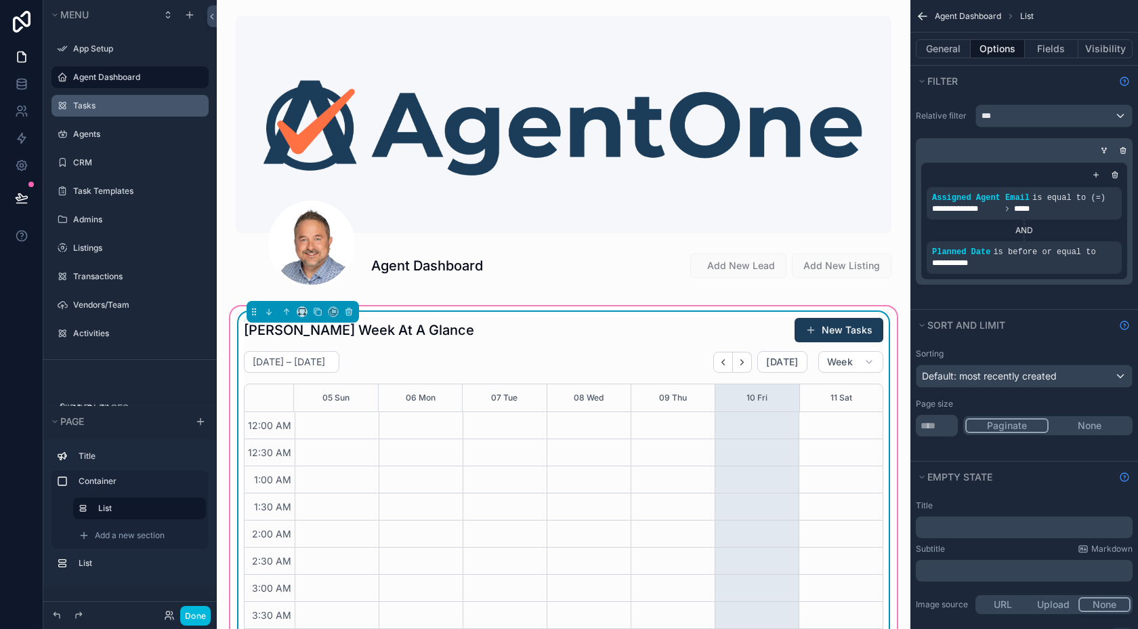
click at [121, 109] on label "Tasks" at bounding box center [136, 105] width 127 height 11
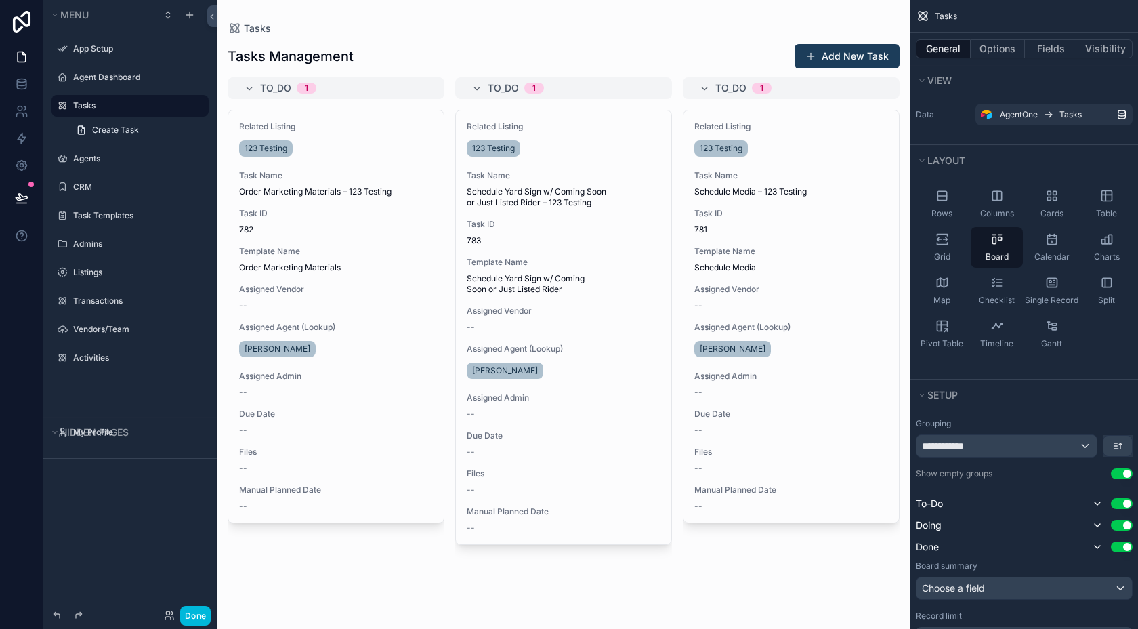
click at [306, 225] on div "scrollable content" at bounding box center [564, 314] width 694 height 629
click at [124, 78] on label "Agent Dashboard" at bounding box center [136, 77] width 127 height 11
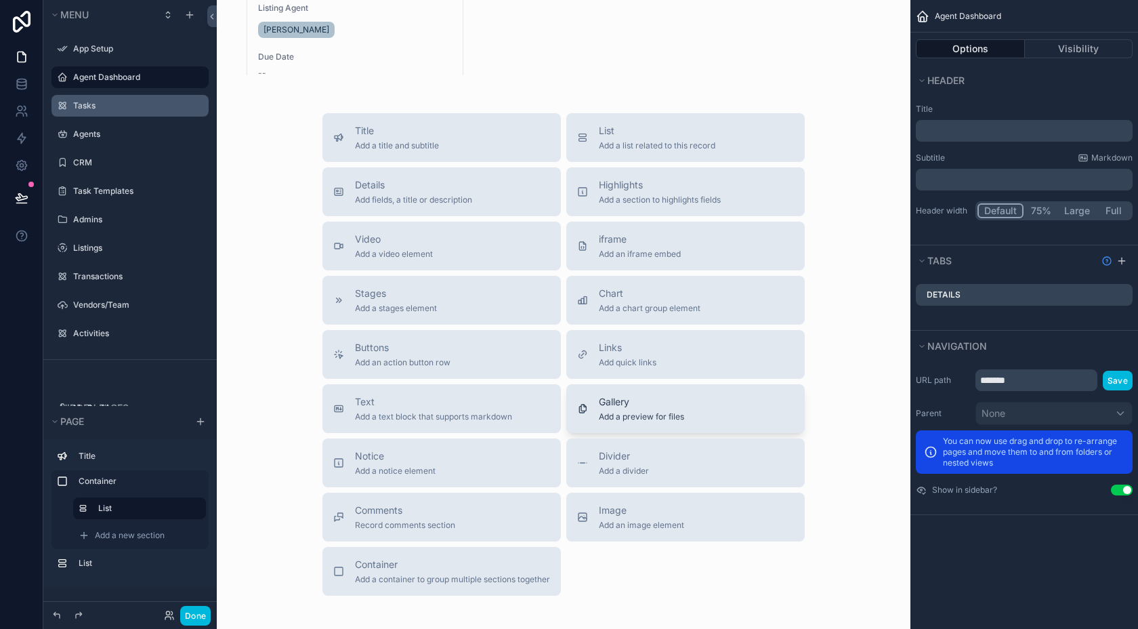
scroll to position [1216, 0]
click at [629, 291] on span "Chart" at bounding box center [650, 293] width 102 height 14
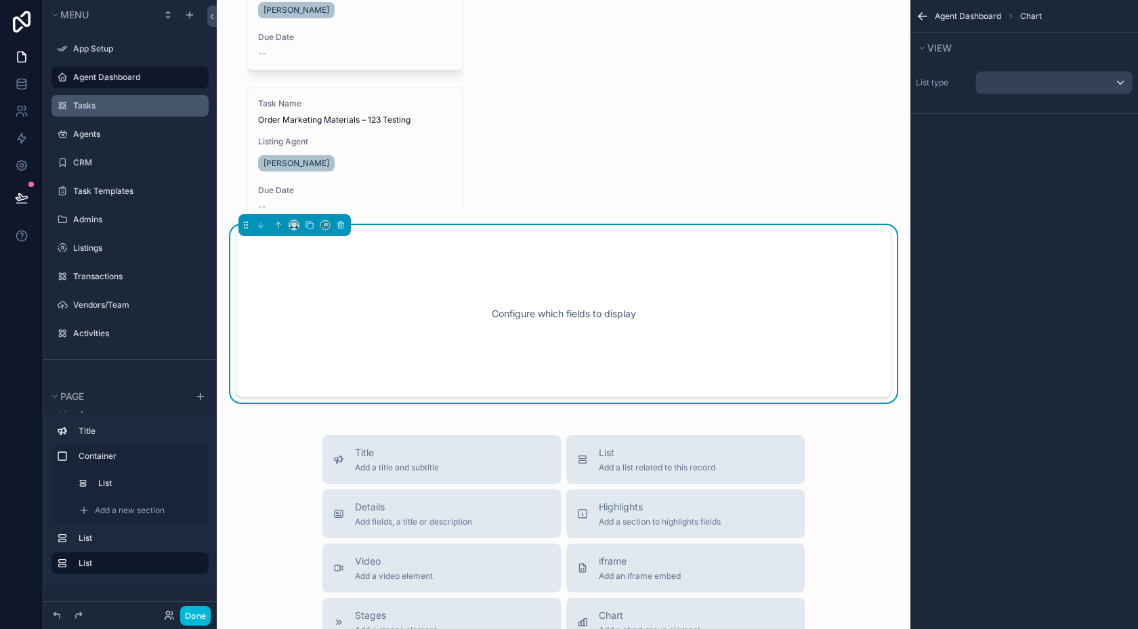
scroll to position [1081, 0]
click at [393, 308] on div "Configure which fields to display" at bounding box center [563, 314] width 611 height 122
click at [919, 15] on icon "scrollable content" at bounding box center [920, 14] width 3 height 3
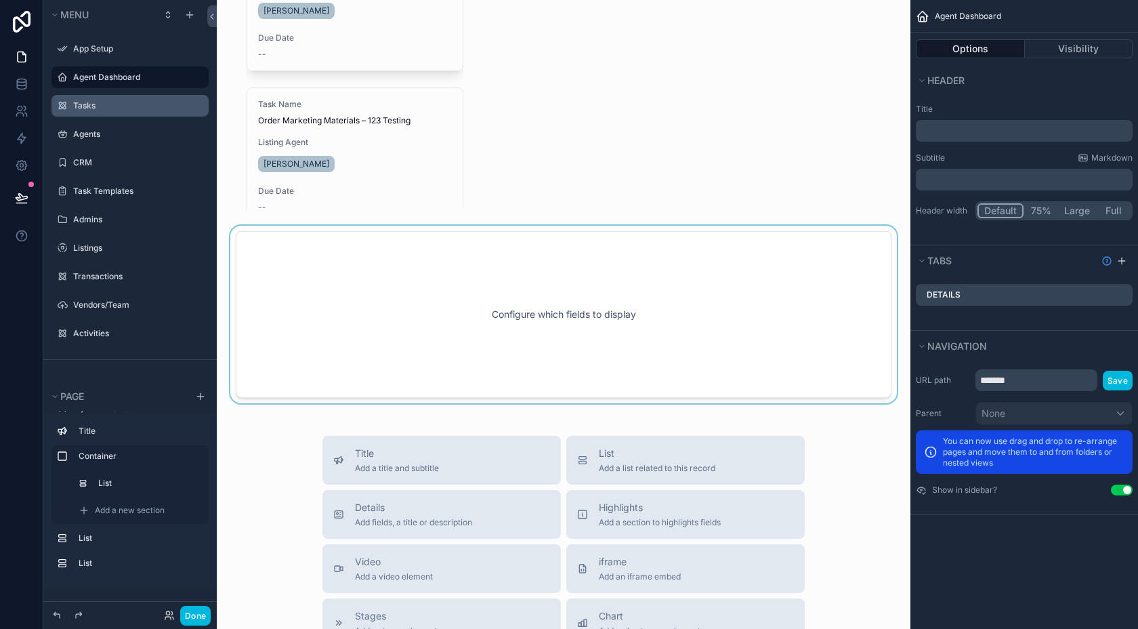
click at [627, 323] on div "scrollable content" at bounding box center [564, 315] width 672 height 178
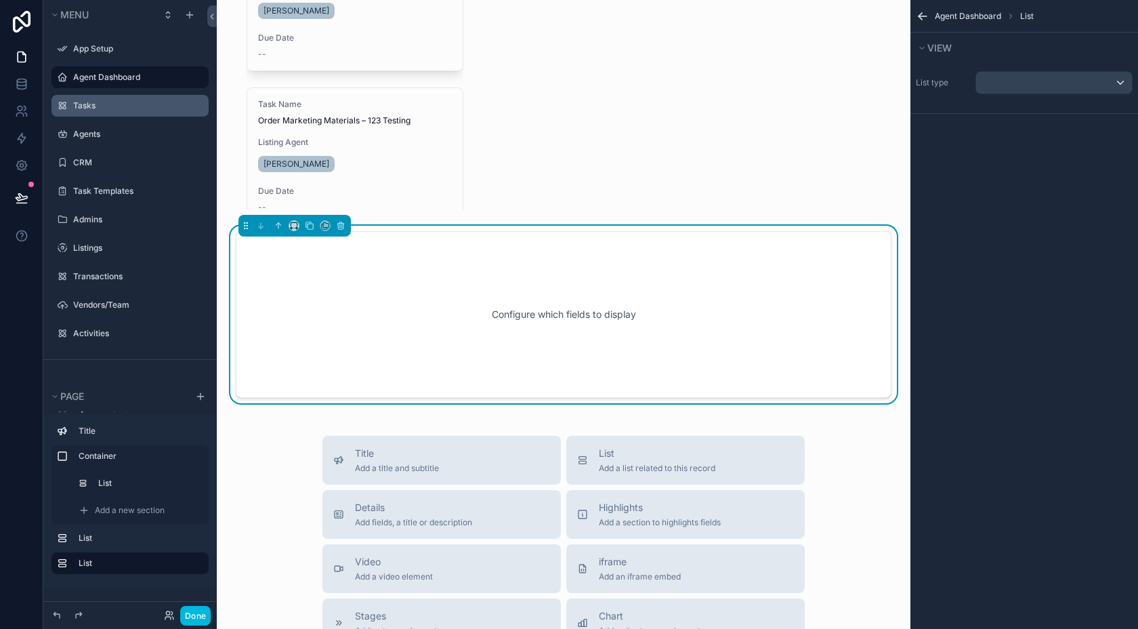
click at [920, 14] on icon "scrollable content" at bounding box center [920, 14] width 3 height 3
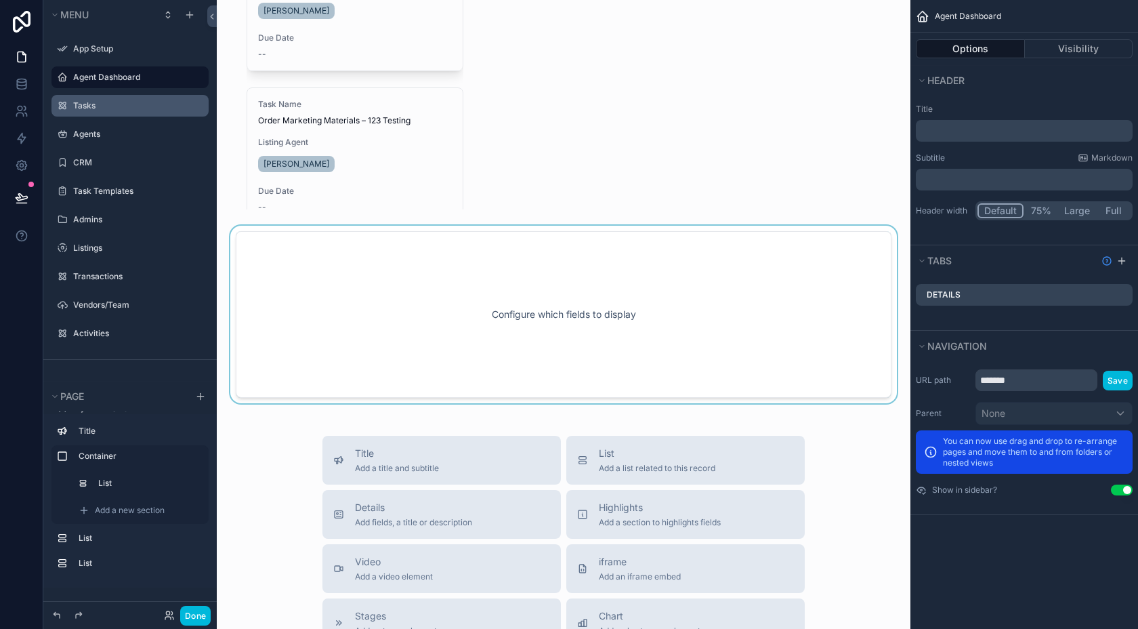
click at [761, 329] on div "scrollable content" at bounding box center [564, 315] width 672 height 178
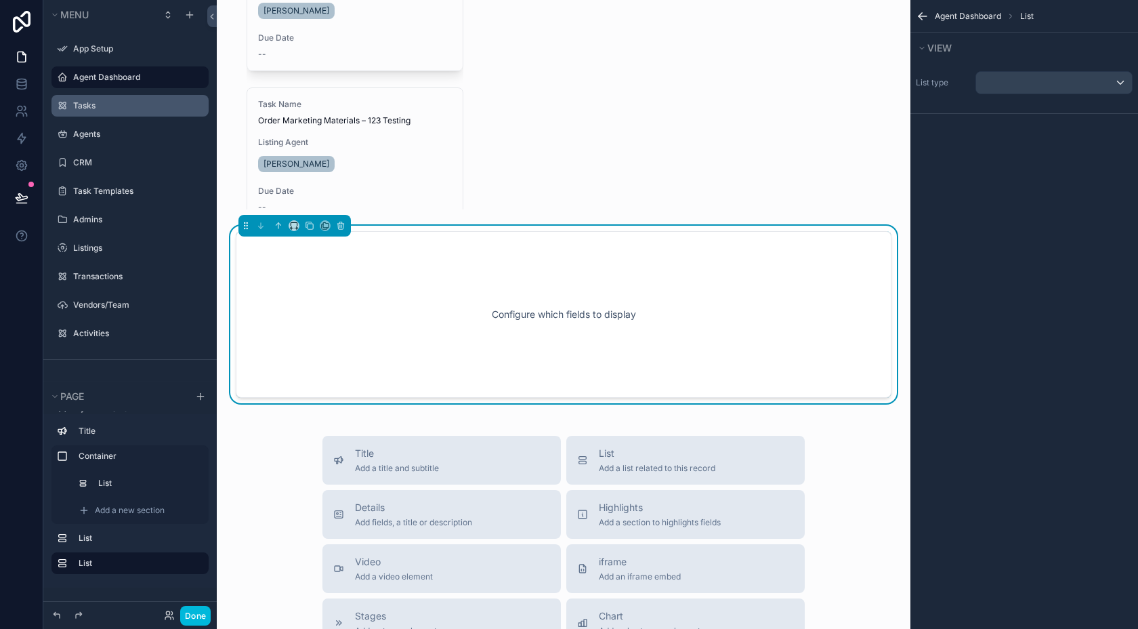
click at [392, 335] on div "Configure which fields to display" at bounding box center [563, 314] width 611 height 122
click at [1033, 76] on div "scrollable content" at bounding box center [1054, 83] width 156 height 22
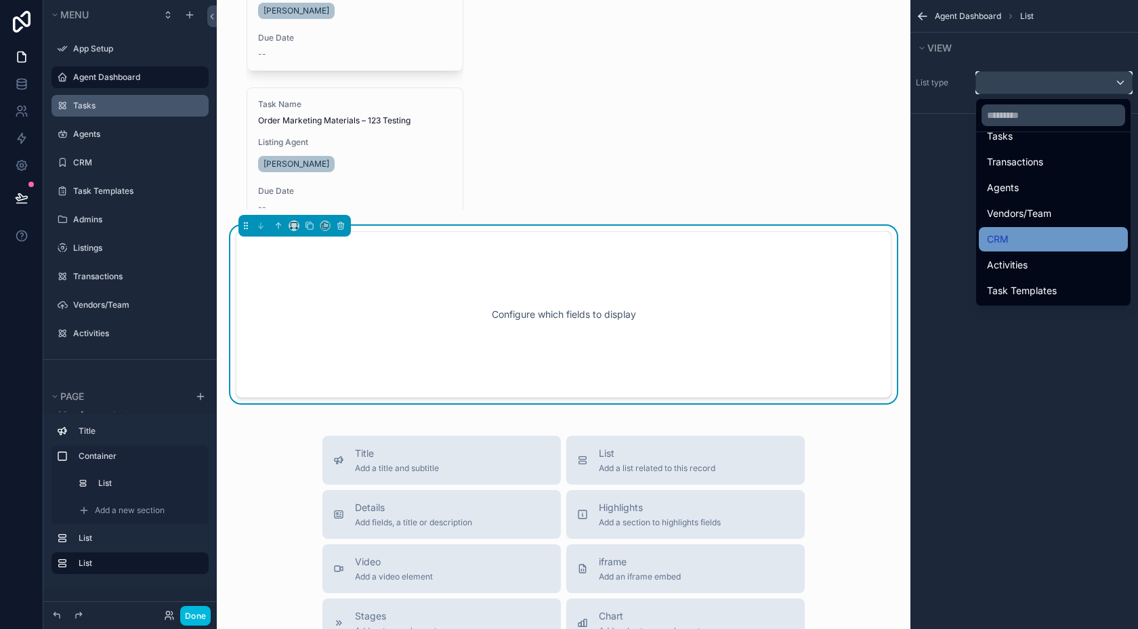
scroll to position [137, 0]
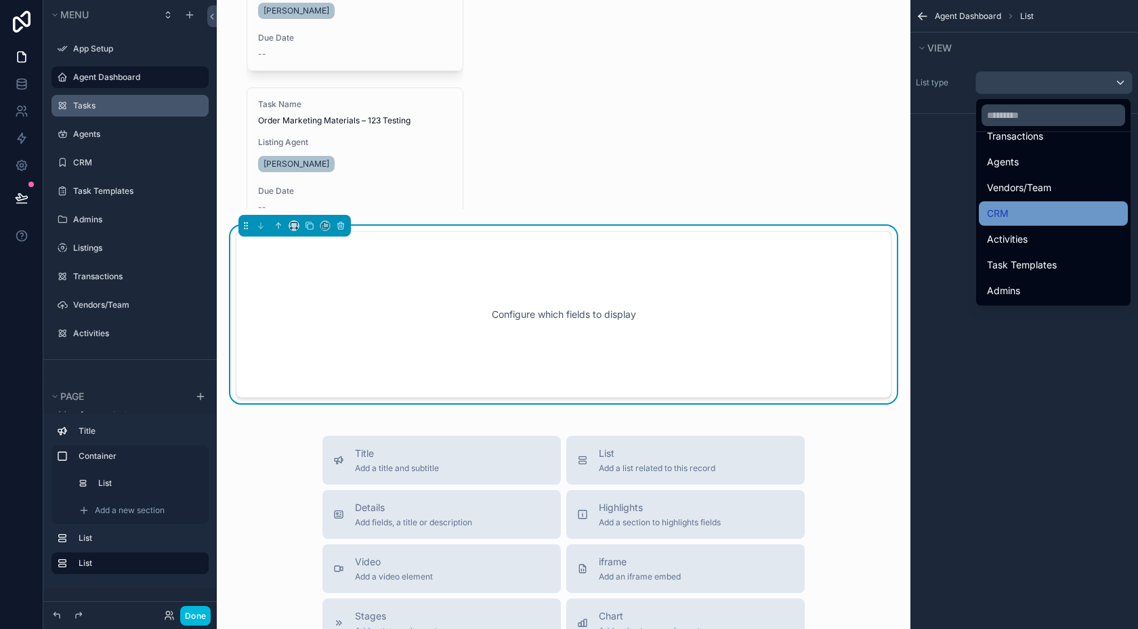
click at [1011, 213] on div "CRM" at bounding box center [1053, 213] width 133 height 16
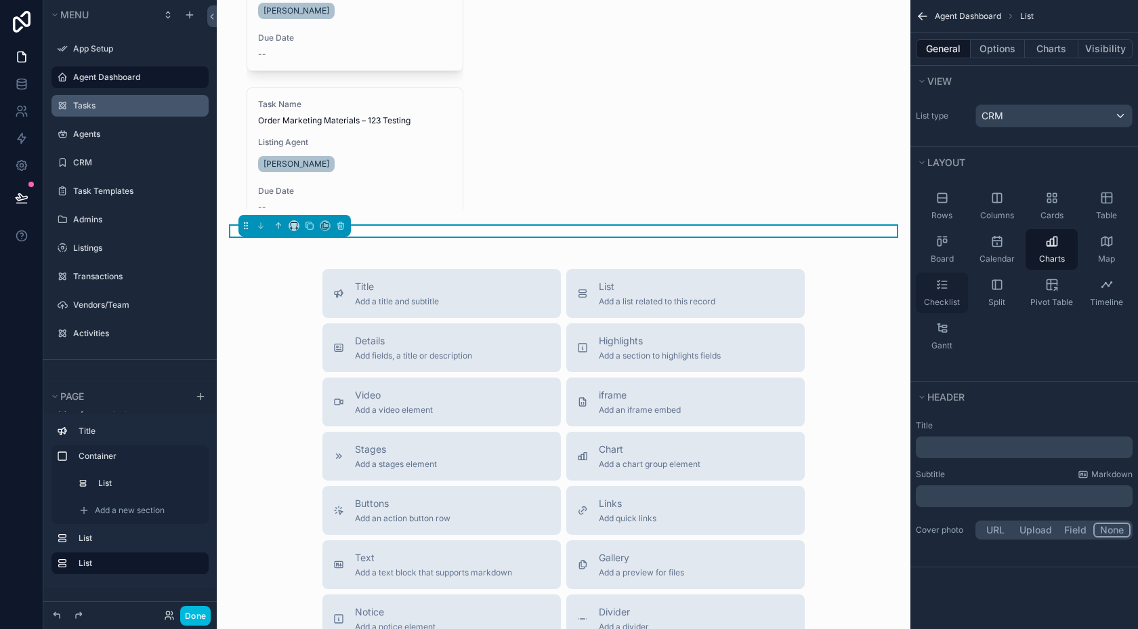
click at [926, 302] on span "Checklist" at bounding box center [942, 302] width 36 height 11
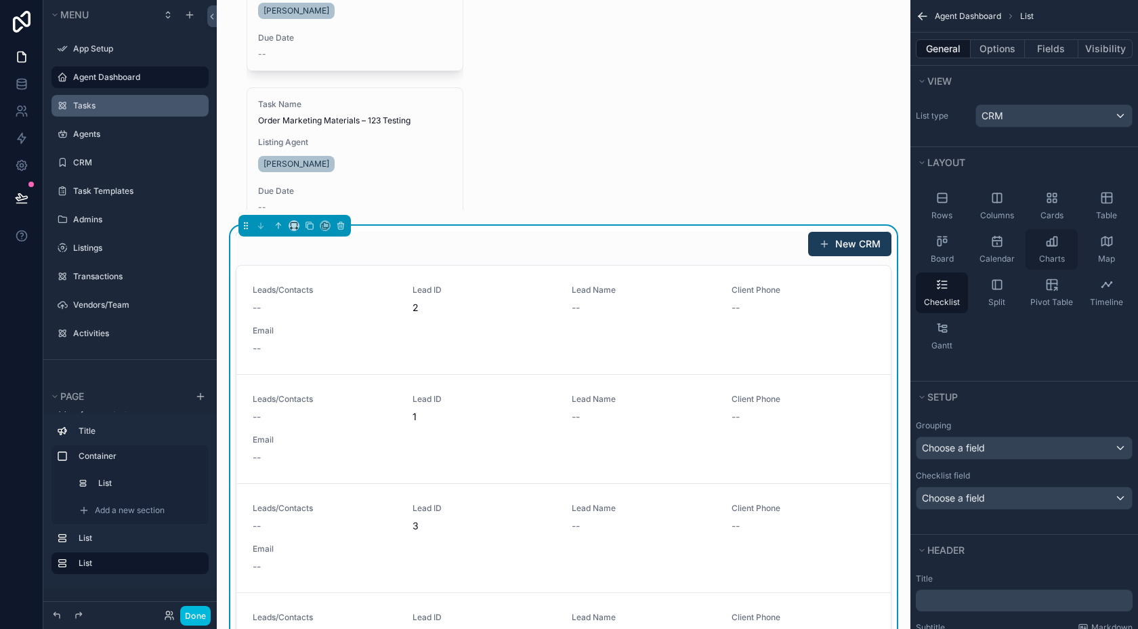
click at [1057, 244] on icon "scrollable content" at bounding box center [1055, 240] width 3 height 9
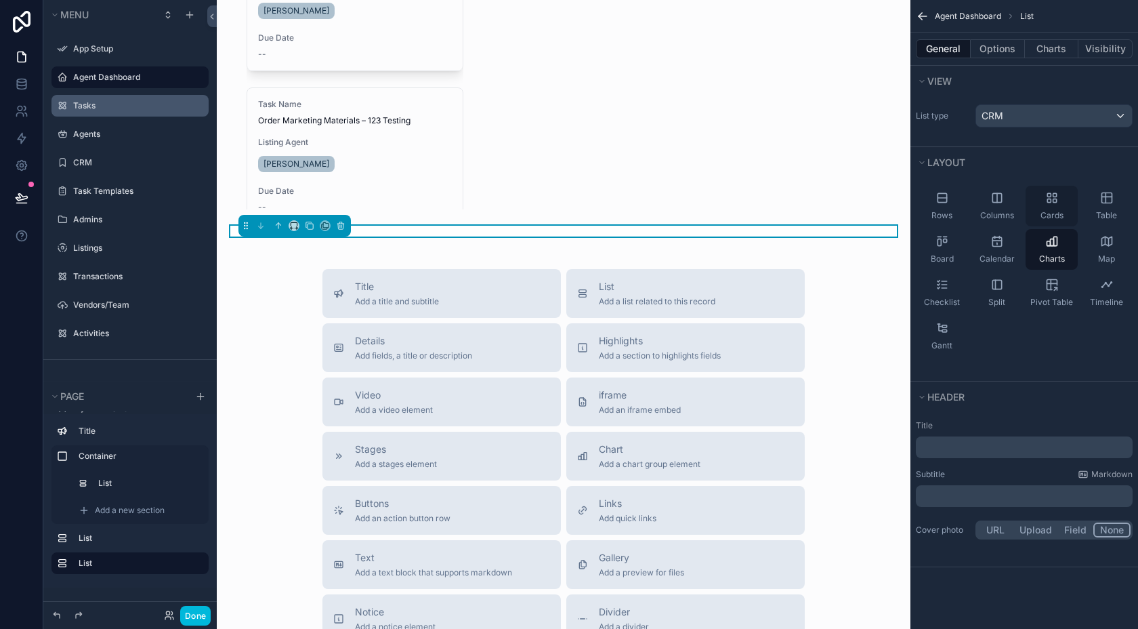
click at [1060, 197] on div "Cards" at bounding box center [1052, 206] width 52 height 41
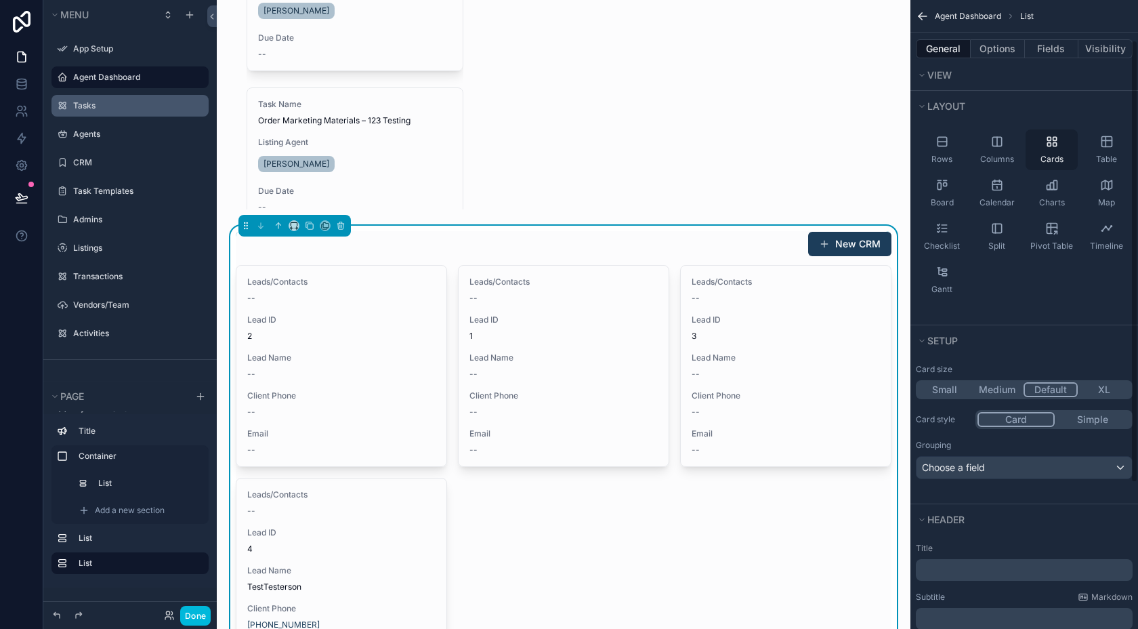
scroll to position [57, 0]
click at [945, 278] on div "Gantt" at bounding box center [942, 279] width 52 height 41
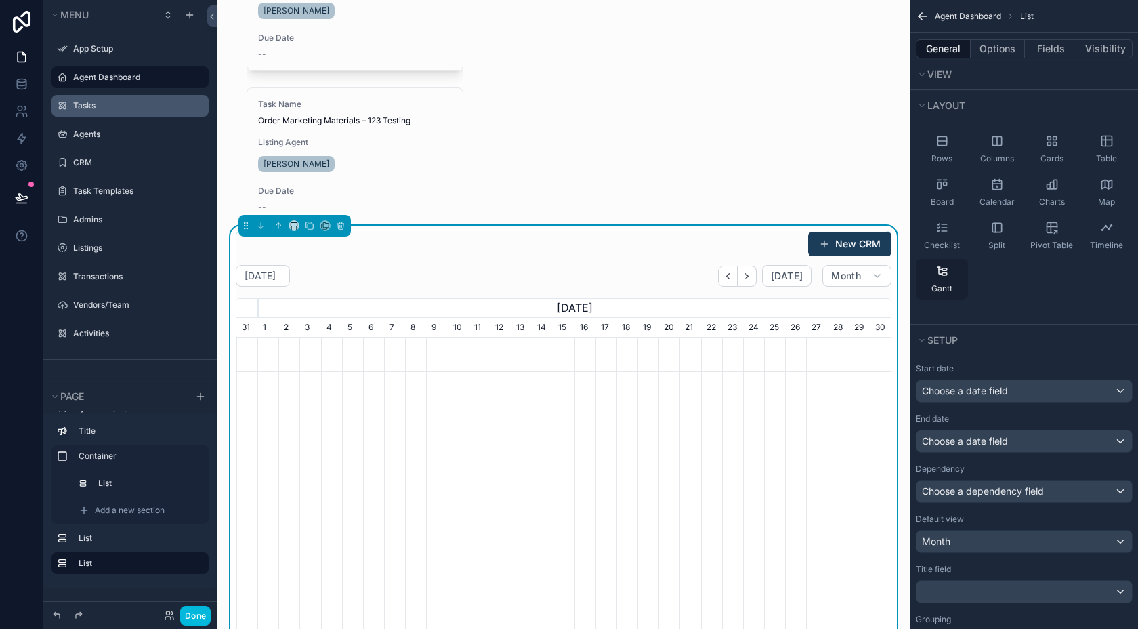
scroll to position [0, 655]
click at [949, 143] on icon "scrollable content" at bounding box center [943, 141] width 14 height 14
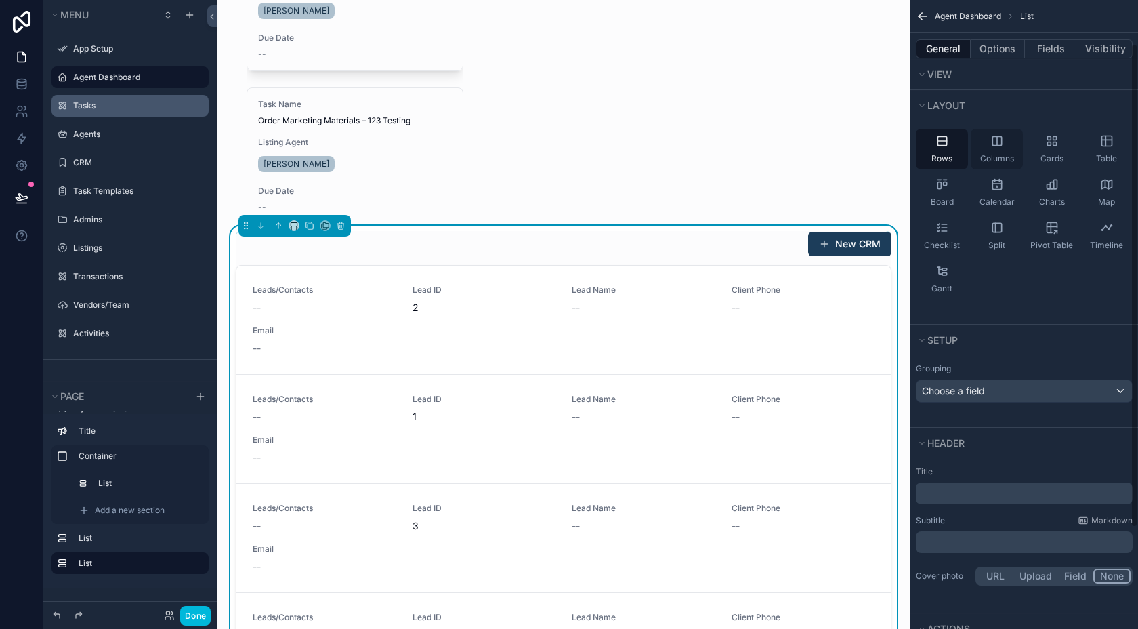
click at [1007, 148] on div "Columns" at bounding box center [997, 149] width 52 height 41
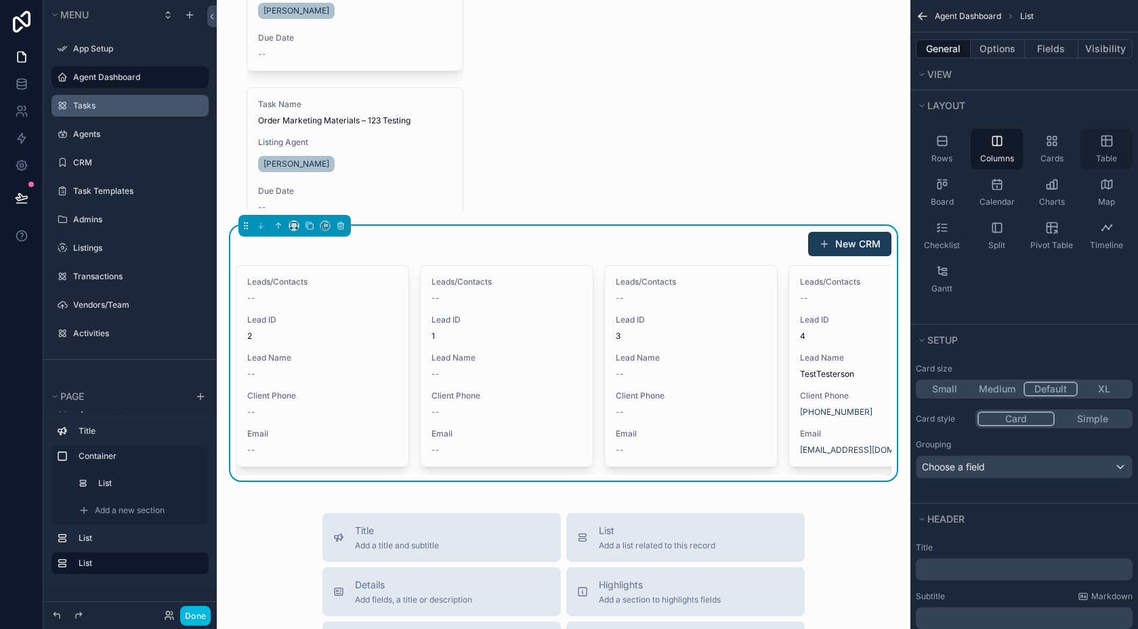
click at [1102, 133] on div "Table" at bounding box center [1107, 149] width 52 height 41
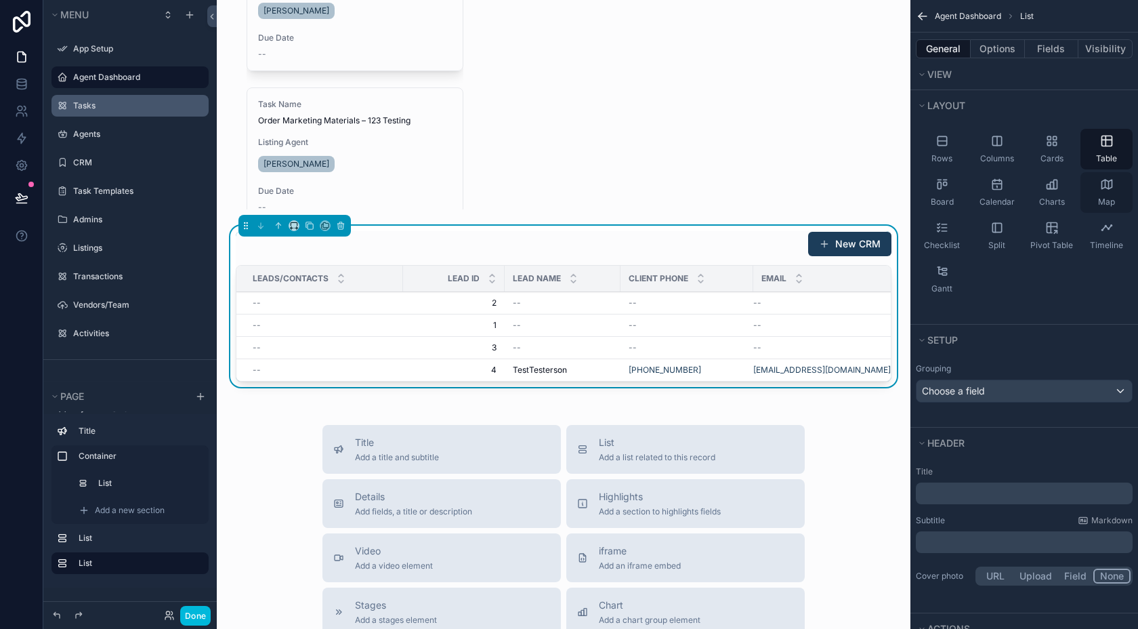
click at [1108, 186] on icon "scrollable content" at bounding box center [1107, 185] width 14 height 14
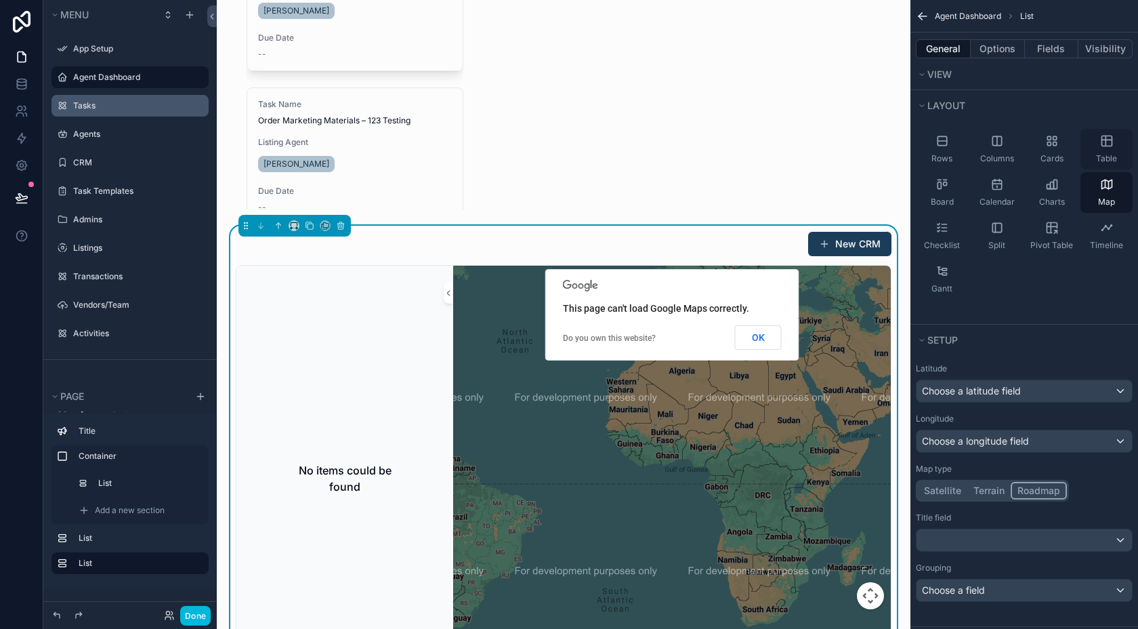
click at [1117, 149] on div "Table" at bounding box center [1107, 149] width 52 height 41
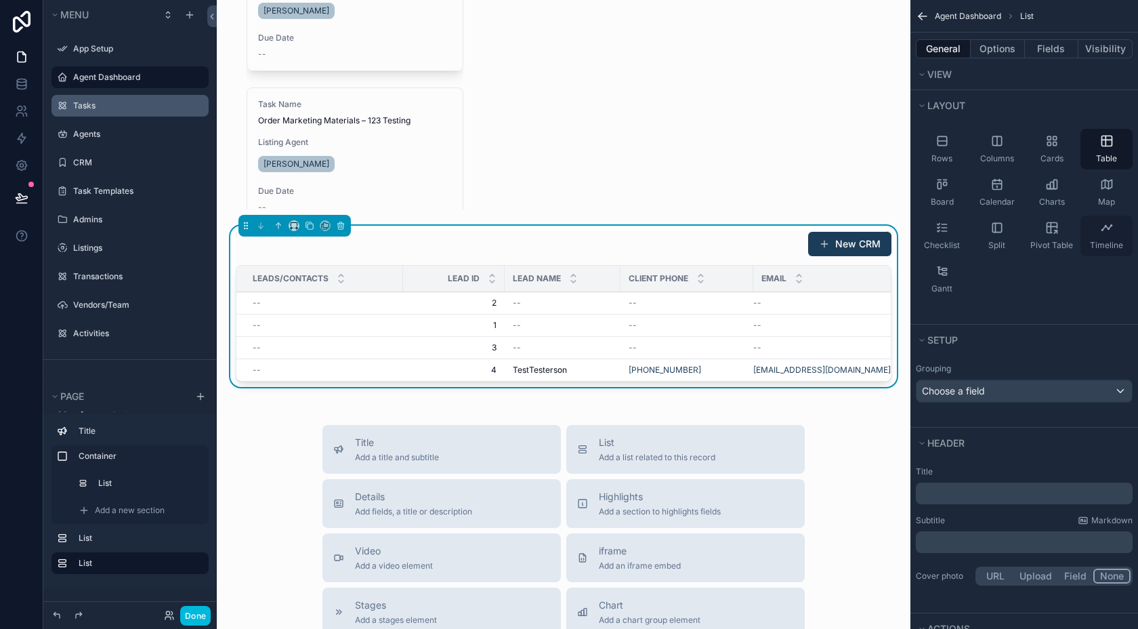
click at [1104, 228] on icon "scrollable content" at bounding box center [1106, 228] width 9 height 5
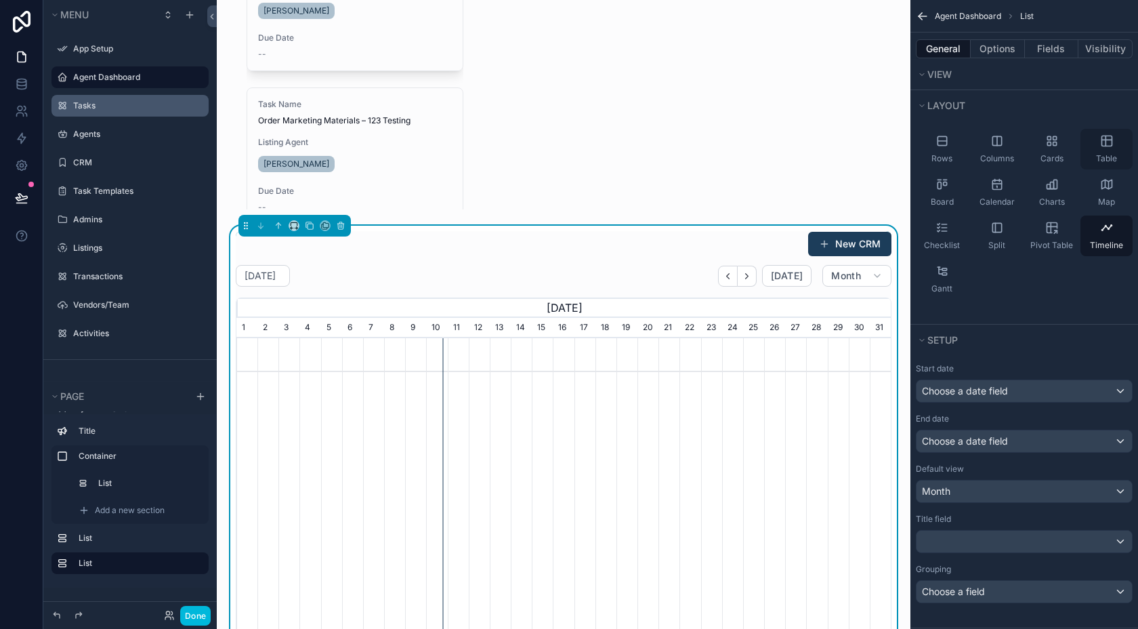
click at [1108, 140] on icon "scrollable content" at bounding box center [1107, 141] width 14 height 14
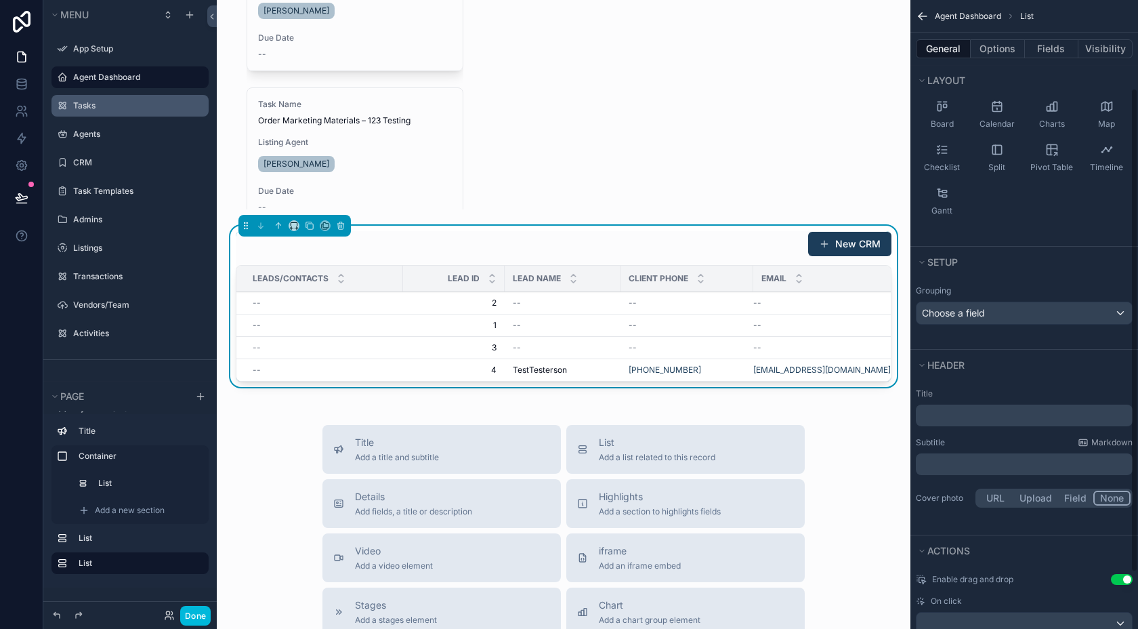
scroll to position [142, 0]
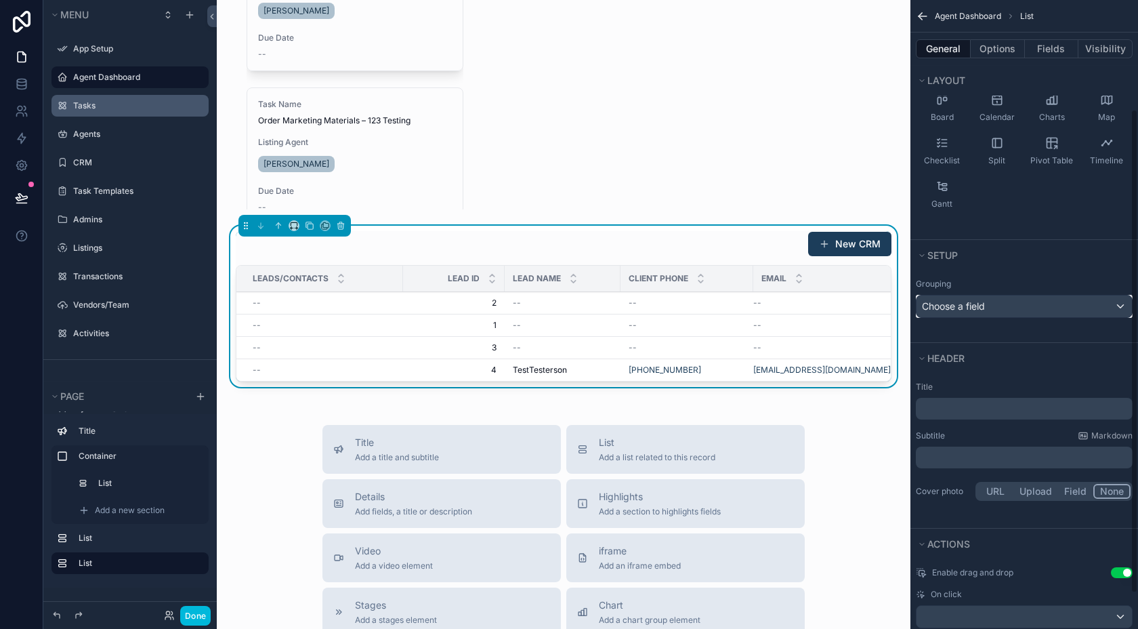
click at [1001, 301] on div "Choose a field" at bounding box center [1024, 306] width 215 height 22
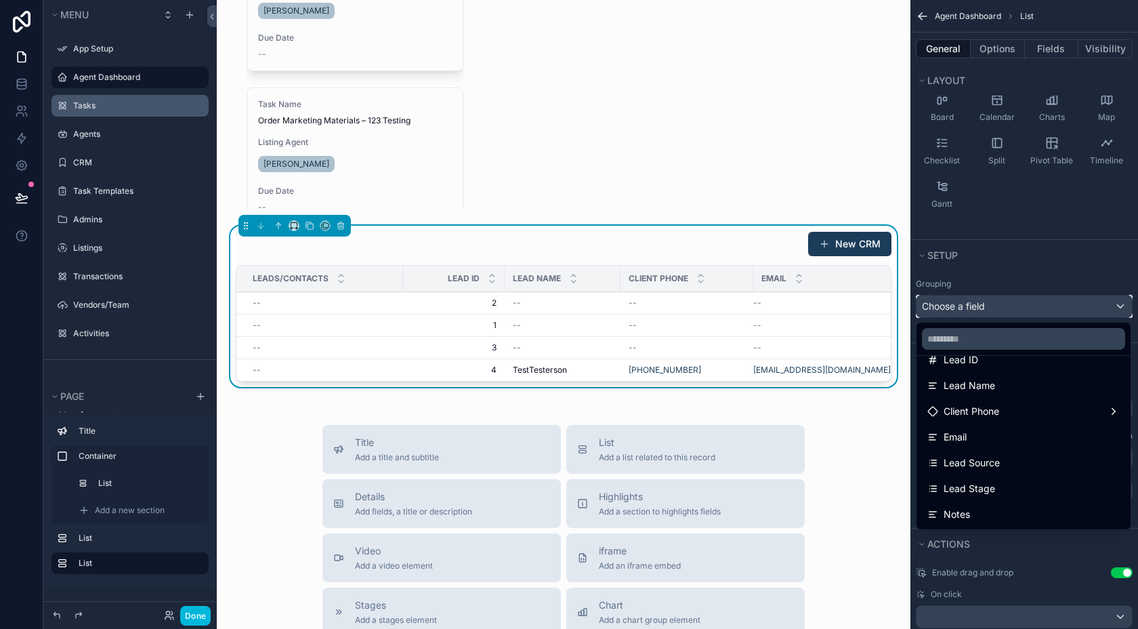
scroll to position [125, 0]
click at [980, 455] on span "Lead Source" at bounding box center [972, 459] width 56 height 16
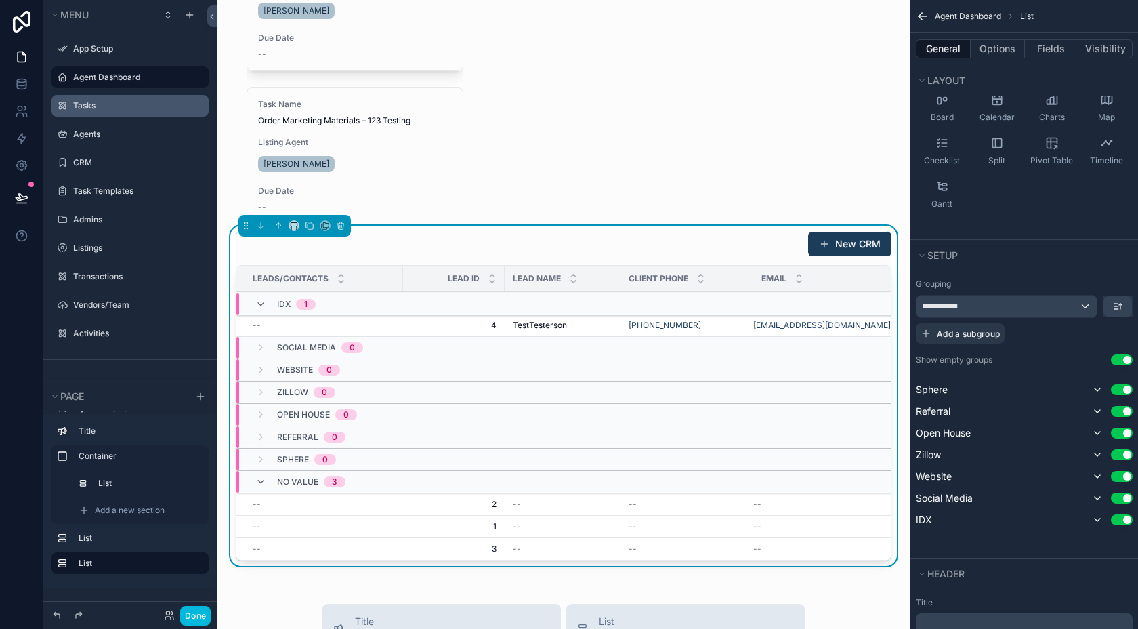
click at [1055, 293] on div "**********" at bounding box center [1024, 310] width 217 height 65
click at [1055, 305] on div "**********" at bounding box center [1007, 306] width 180 height 22
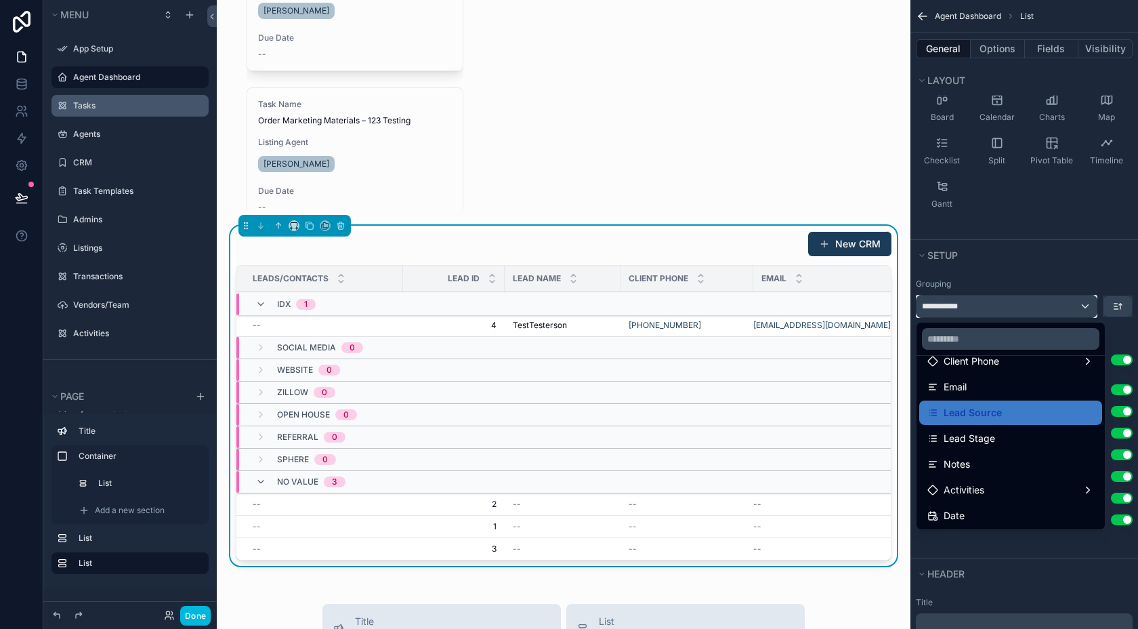
scroll to position [176, 0]
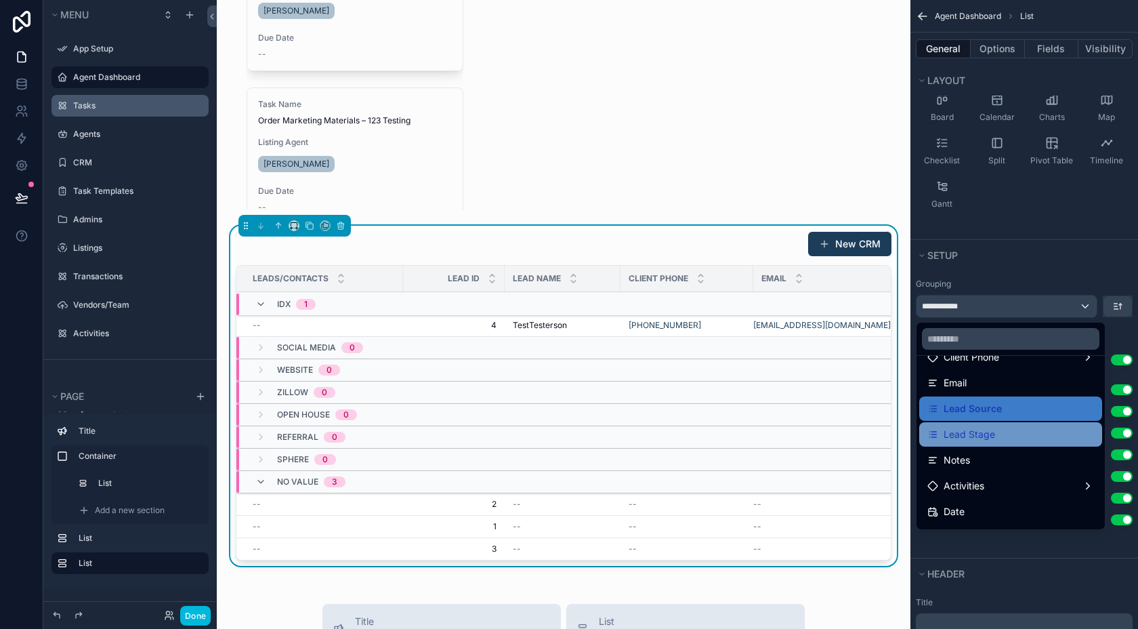
click at [981, 433] on span "Lead Stage" at bounding box center [969, 434] width 51 height 16
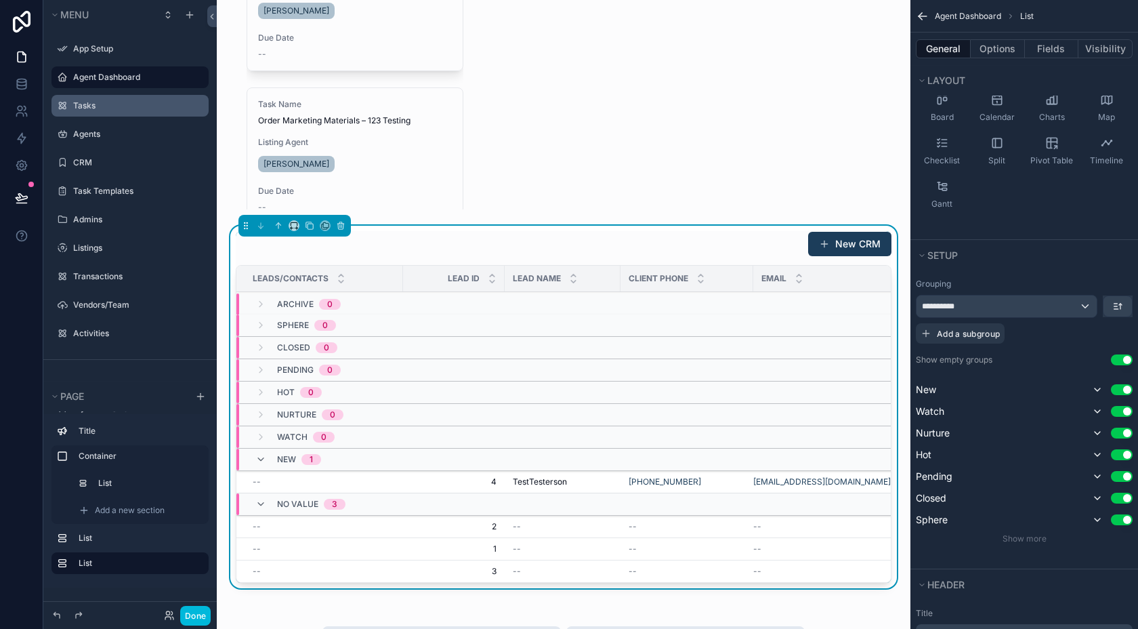
click at [1117, 363] on button "Use setting" at bounding box center [1122, 359] width 22 height 11
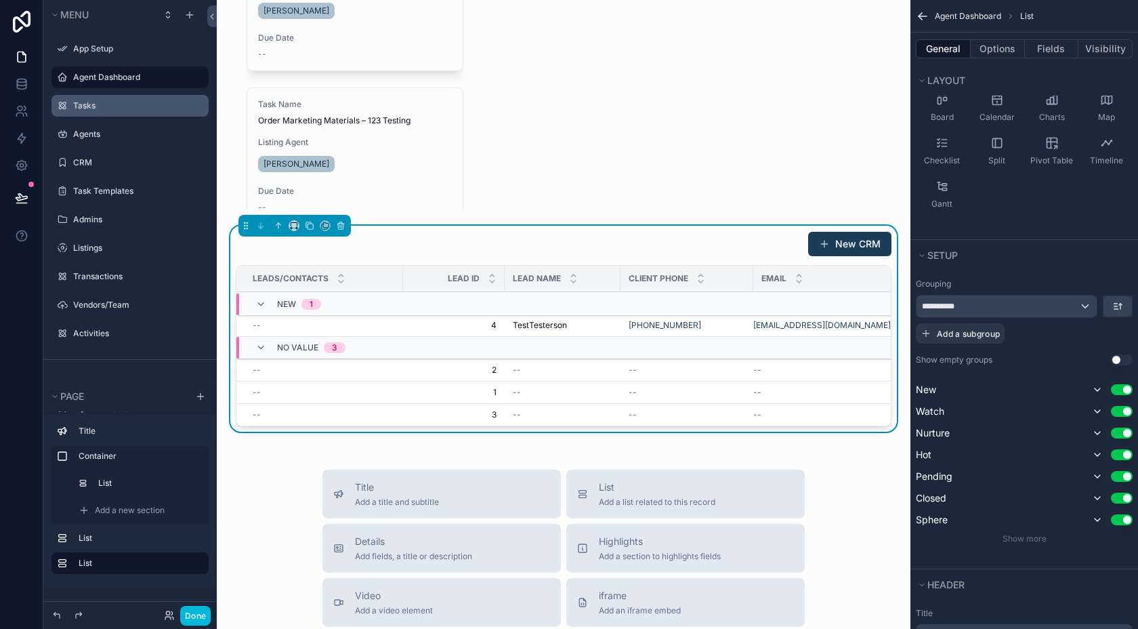
click at [1116, 356] on button "Use setting" at bounding box center [1122, 359] width 22 height 11
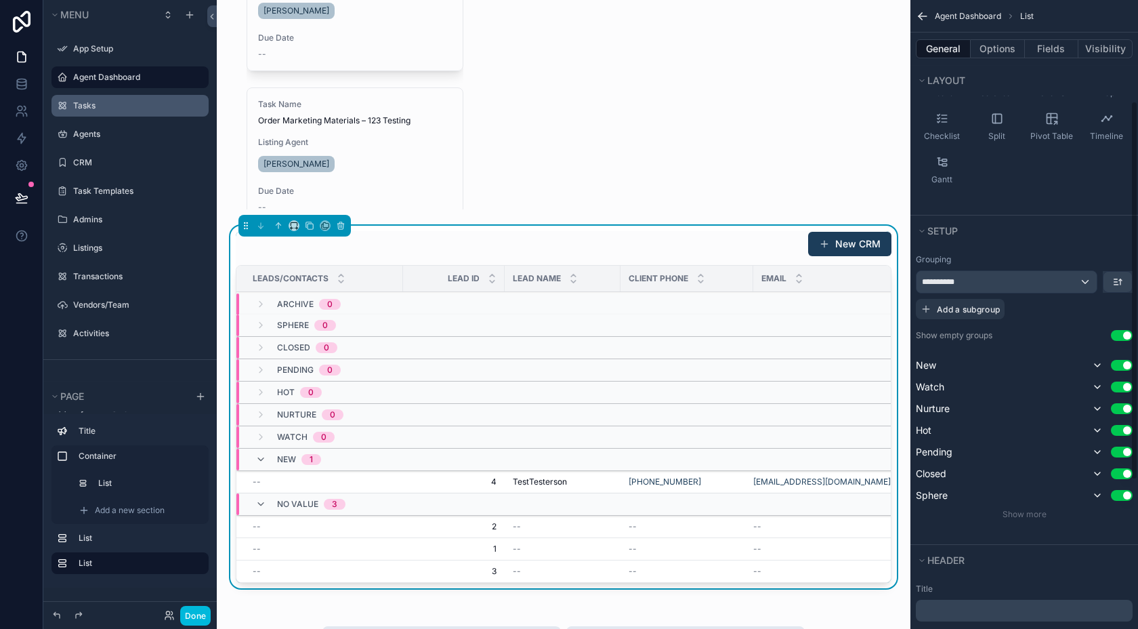
scroll to position [168, 0]
click at [1127, 330] on button "Use setting" at bounding box center [1122, 333] width 22 height 11
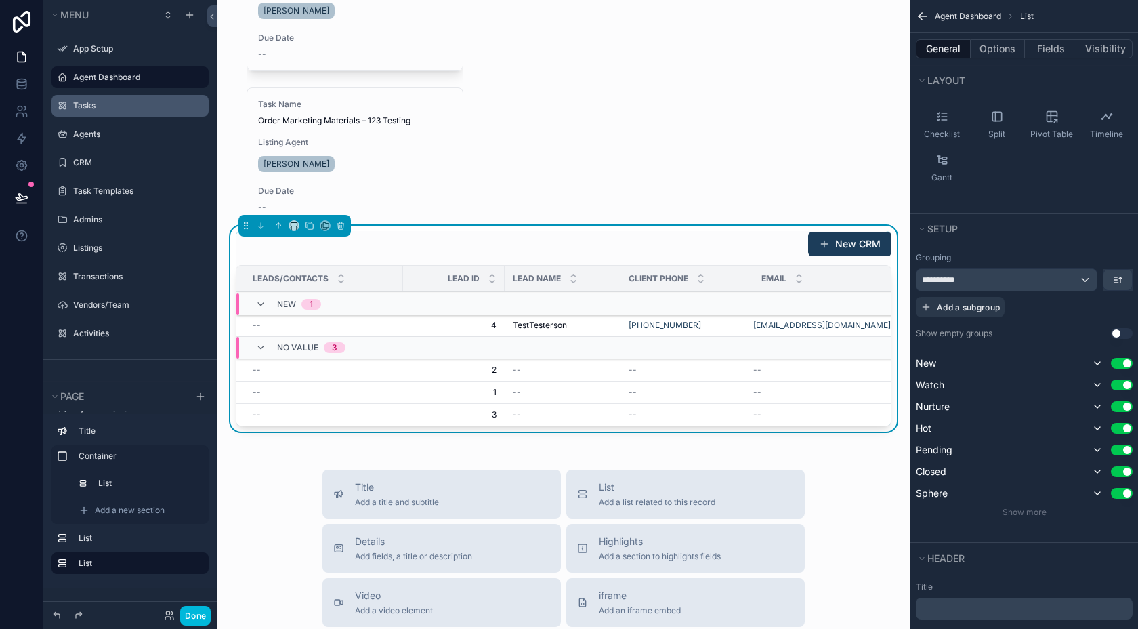
click at [1124, 428] on button "Use setting" at bounding box center [1122, 428] width 22 height 11
click at [1120, 423] on button "Use setting" at bounding box center [1122, 426] width 22 height 11
click at [1122, 405] on button "Use setting" at bounding box center [1122, 406] width 22 height 11
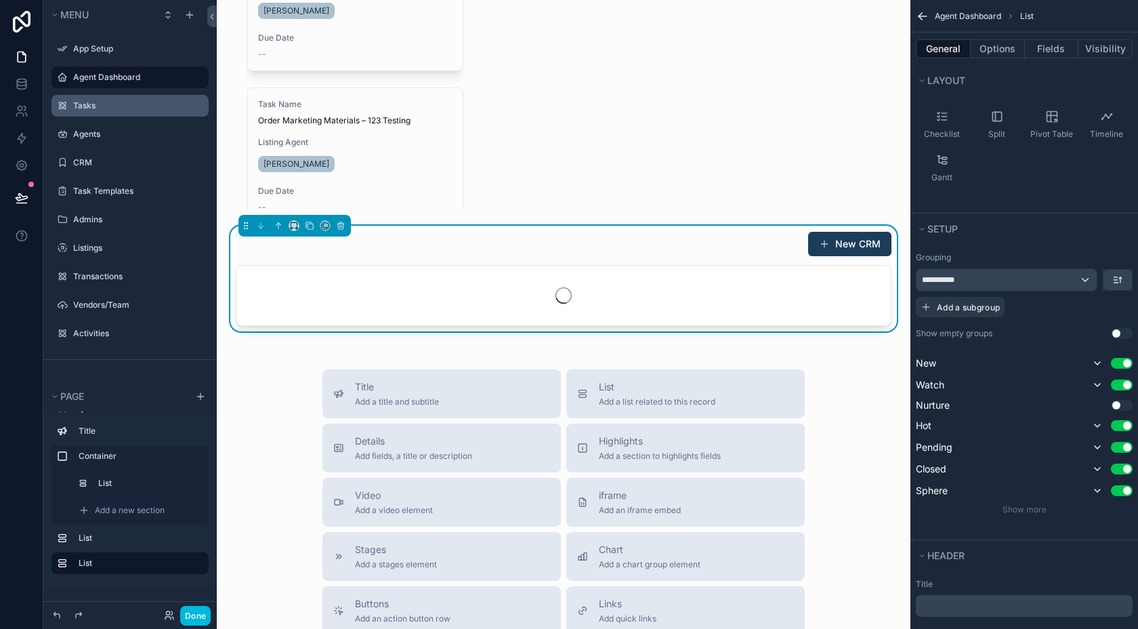
click at [1122, 388] on button "Use setting" at bounding box center [1122, 384] width 22 height 11
click at [1123, 360] on button "Use setting" at bounding box center [1122, 363] width 22 height 11
click at [1125, 434] on div "Use setting" at bounding box center [1111, 442] width 43 height 16
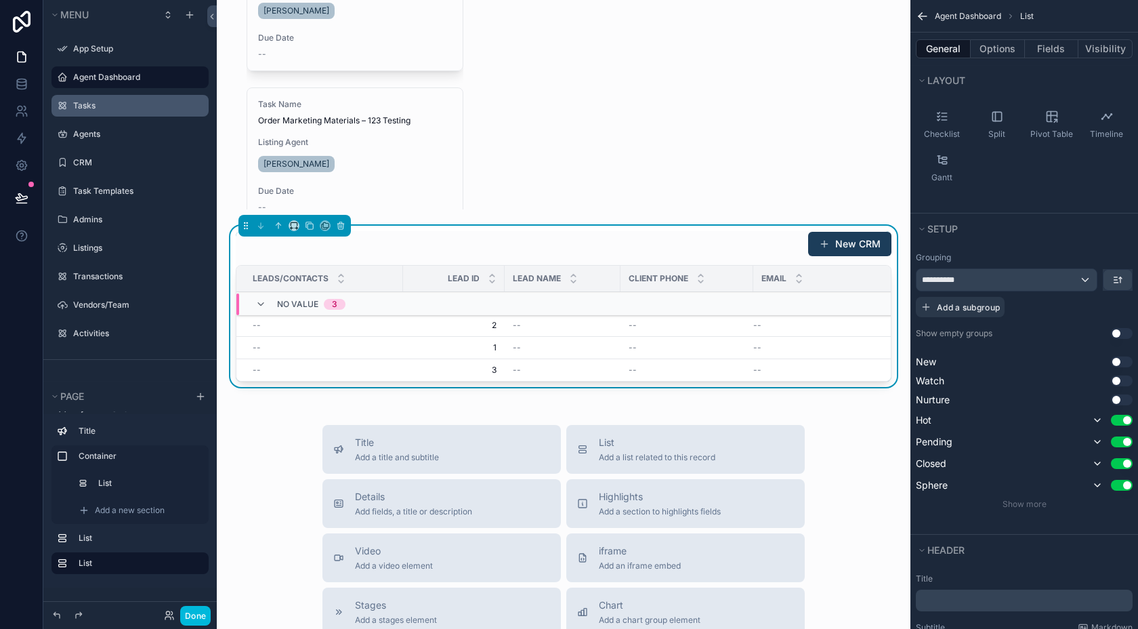
click at [1125, 440] on button "Use setting" at bounding box center [1122, 441] width 22 height 11
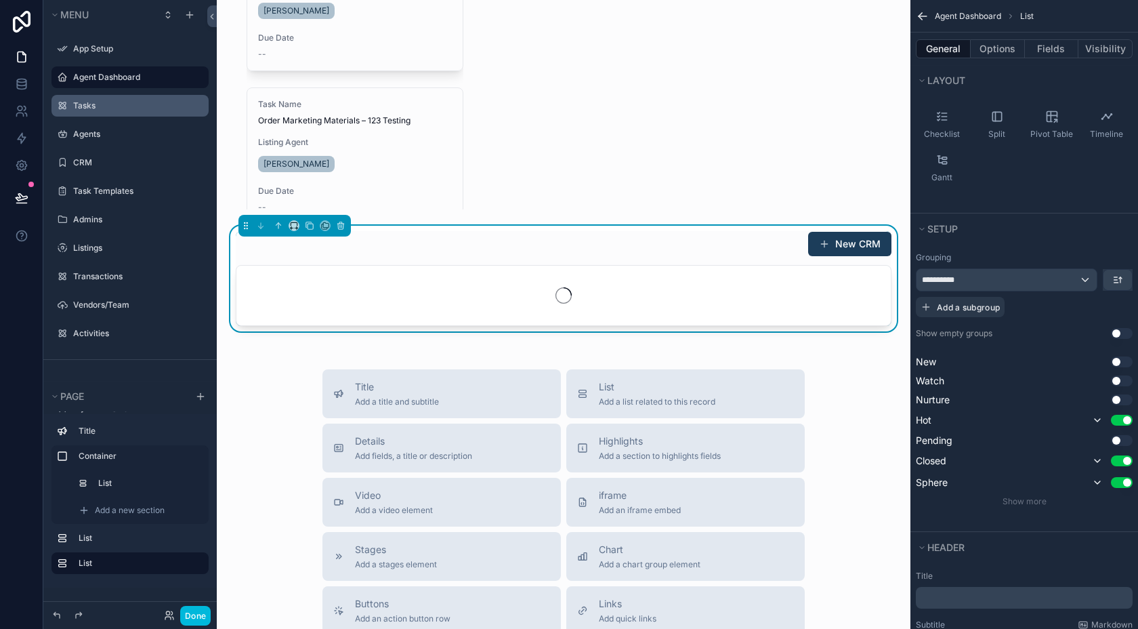
click at [1123, 464] on button "Use setting" at bounding box center [1122, 460] width 22 height 11
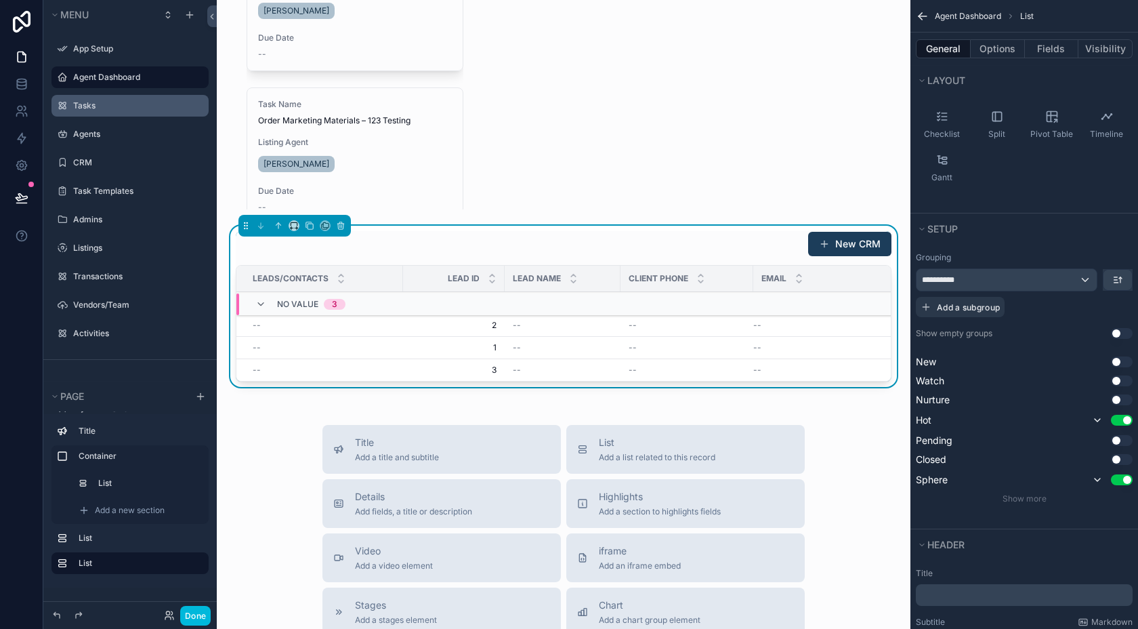
click at [1122, 480] on button "Use setting" at bounding box center [1122, 479] width 22 height 11
click at [261, 306] on icon "scrollable content" at bounding box center [260, 304] width 11 height 11
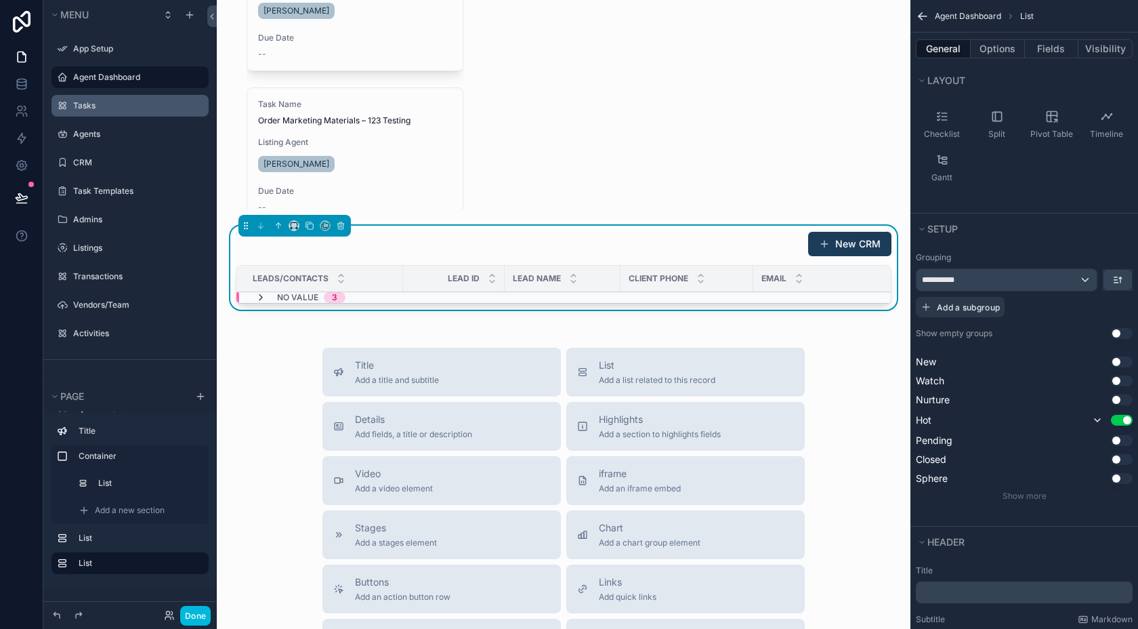
click at [261, 297] on icon "scrollable content" at bounding box center [260, 297] width 11 height 11
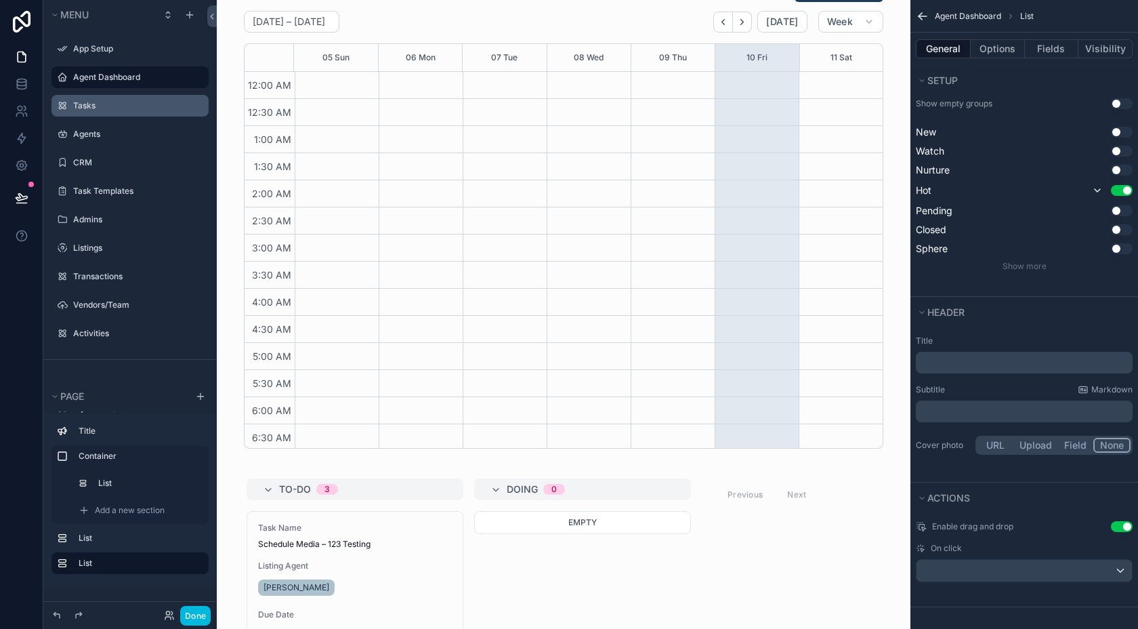
scroll to position [0, 0]
